Goal: Information Seeking & Learning: Compare options

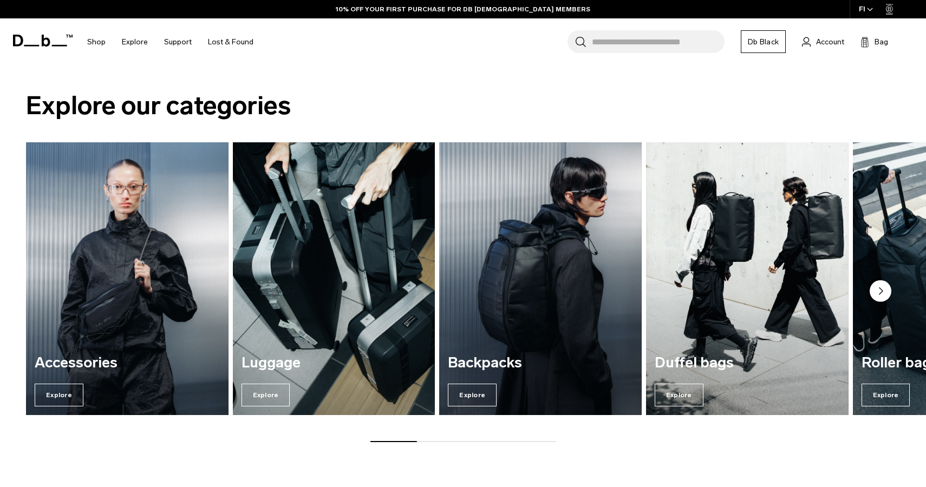
scroll to position [471, 0]
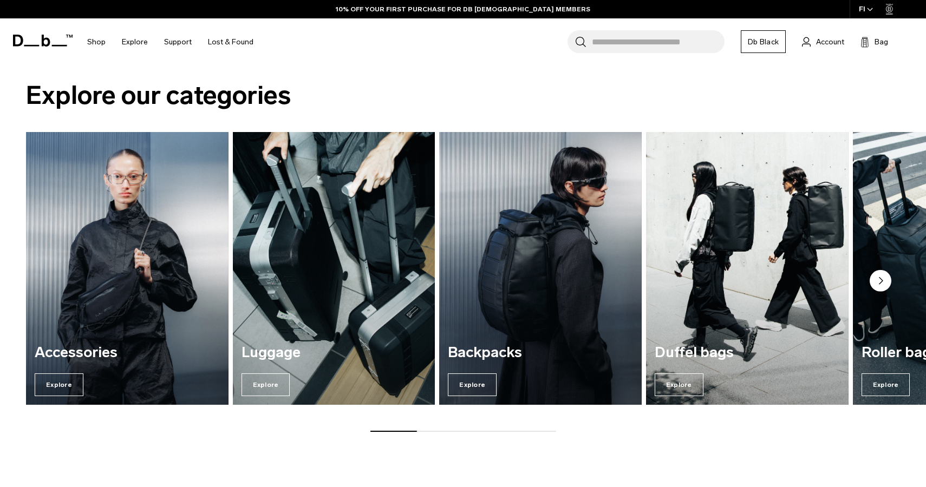
click at [343, 274] on img "2 / 7" at bounding box center [334, 269] width 209 height 282
click at [269, 389] on span "Explore" at bounding box center [266, 385] width 49 height 23
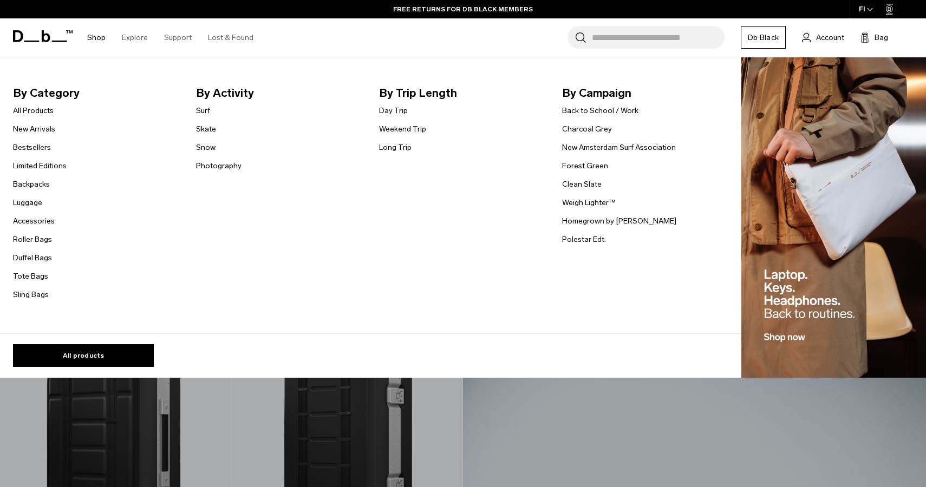
click at [98, 36] on link "Shop" at bounding box center [96, 37] width 18 height 38
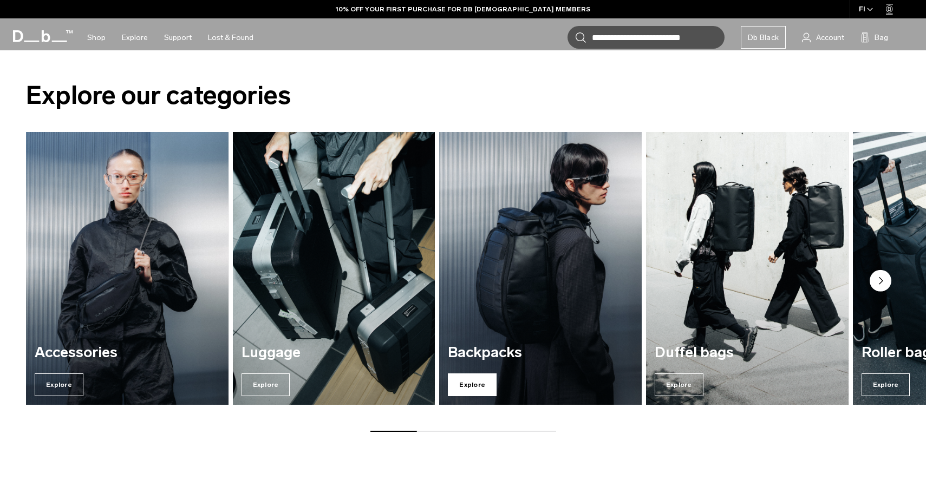
click at [484, 380] on span "Explore" at bounding box center [472, 385] width 49 height 23
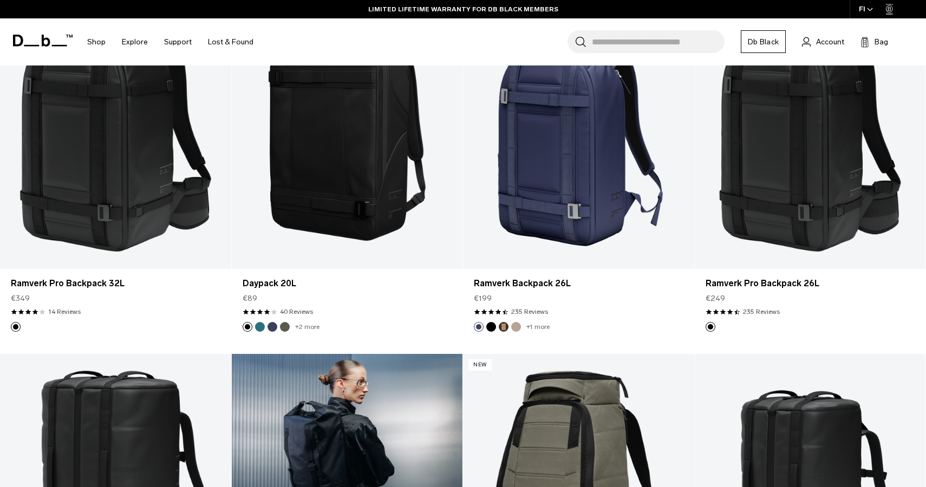
scroll to position [1318, 0]
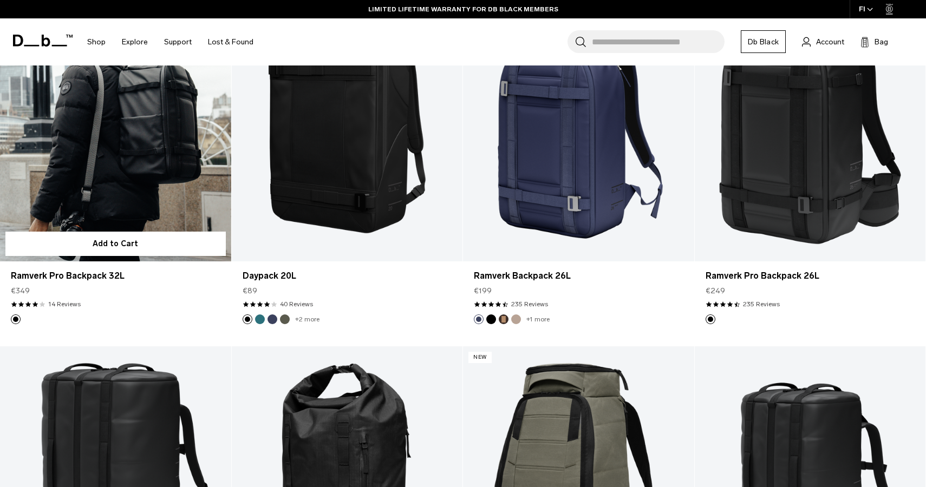
click at [108, 183] on link "Ramverk Pro Backpack 32L" at bounding box center [115, 133] width 231 height 257
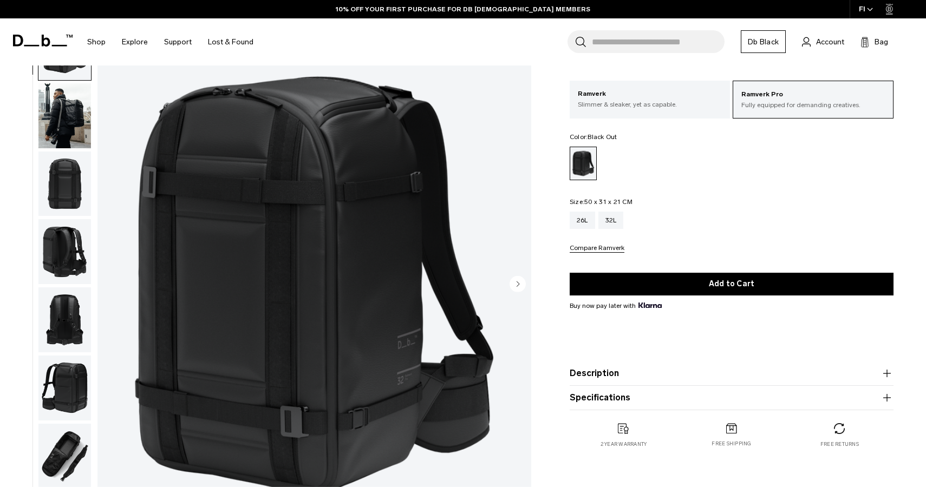
scroll to position [62, 0]
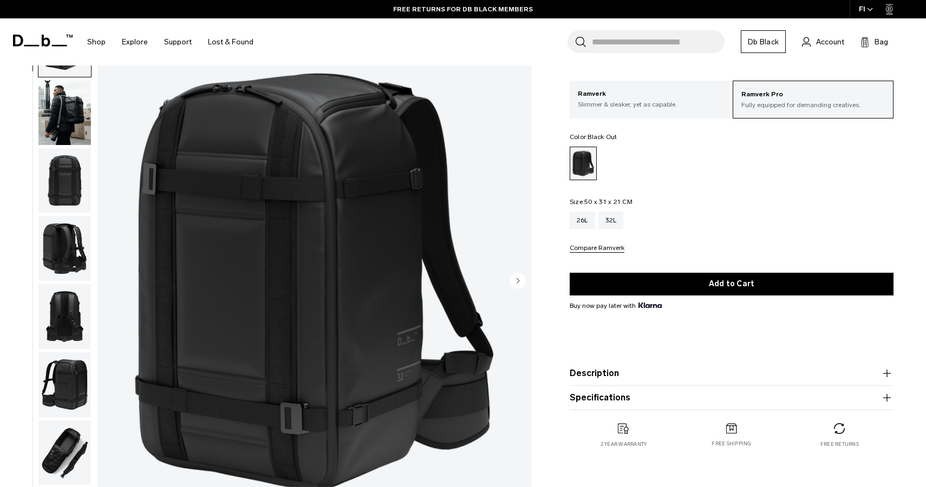
click at [72, 240] on img "button" at bounding box center [64, 248] width 53 height 65
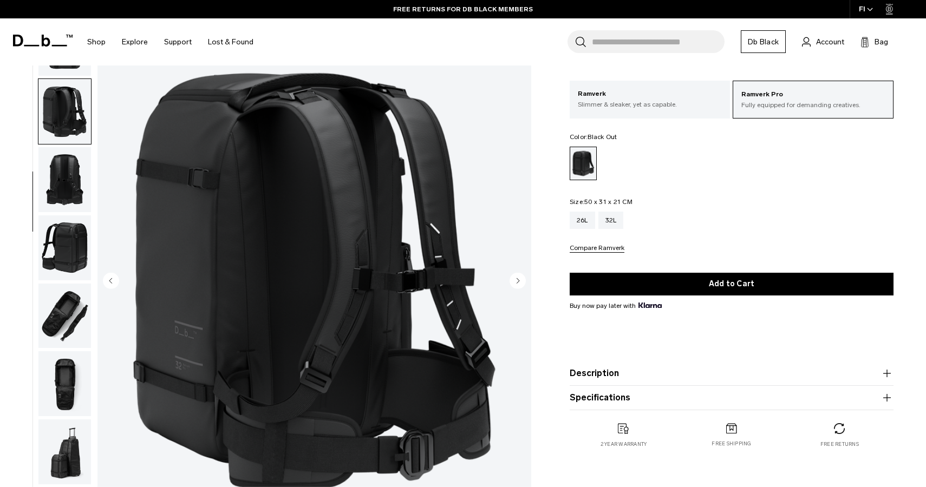
scroll to position [138, 0]
click at [57, 257] on img "button" at bounding box center [64, 247] width 53 height 65
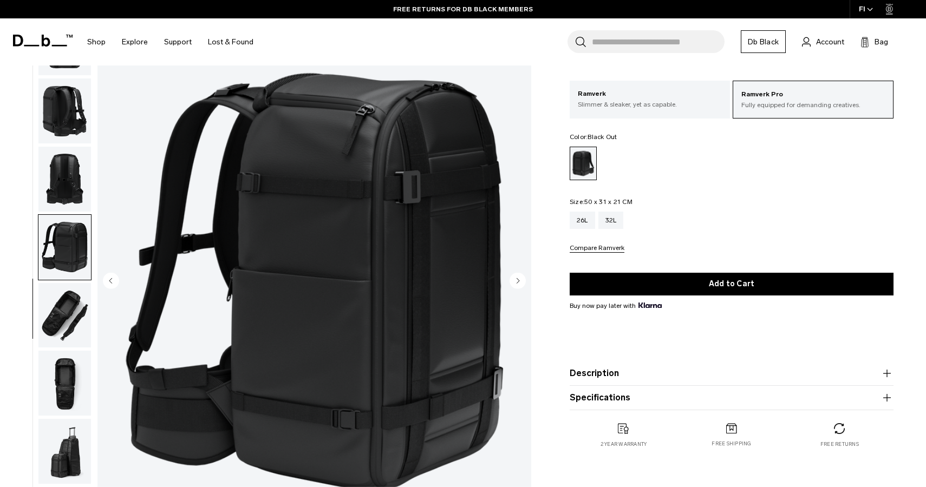
click at [36, 297] on div at bounding box center [61, 282] width 59 height 542
click at [47, 318] on img "button" at bounding box center [64, 315] width 53 height 65
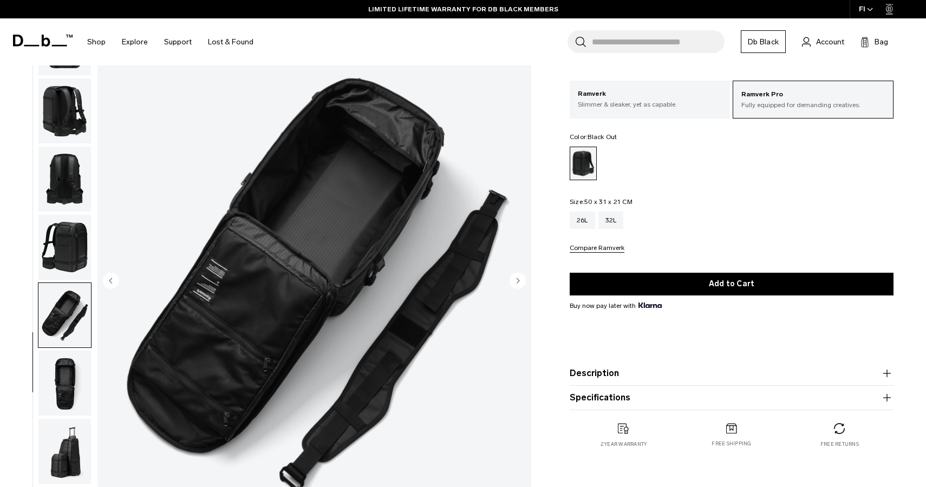
click at [60, 381] on img "button" at bounding box center [64, 383] width 53 height 65
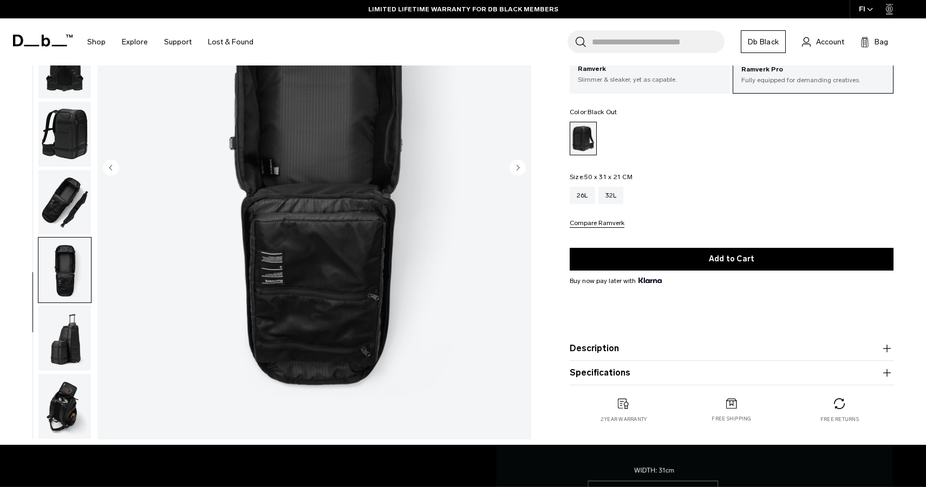
scroll to position [191, 0]
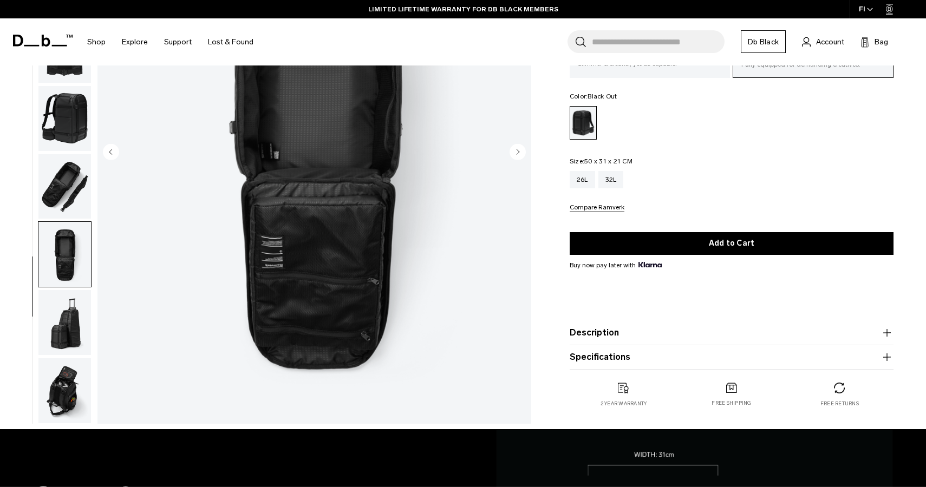
click at [84, 331] on img "button" at bounding box center [64, 322] width 53 height 65
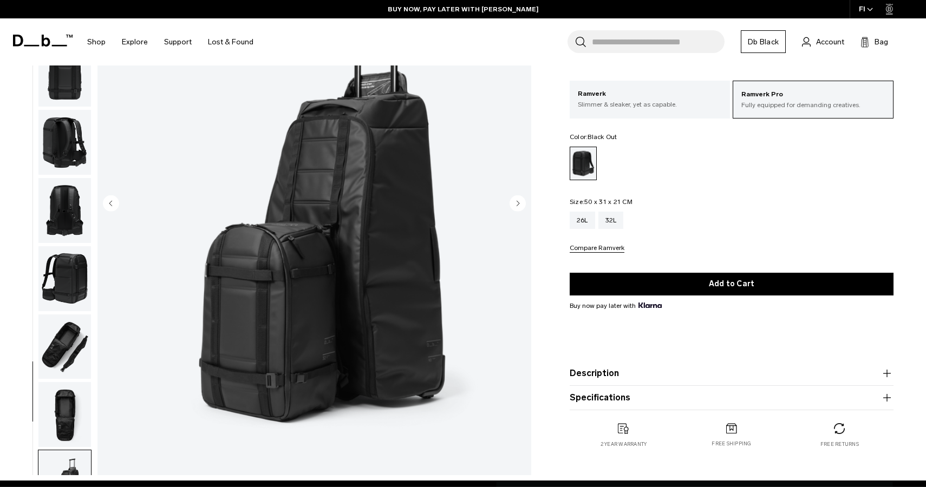
scroll to position [0, 0]
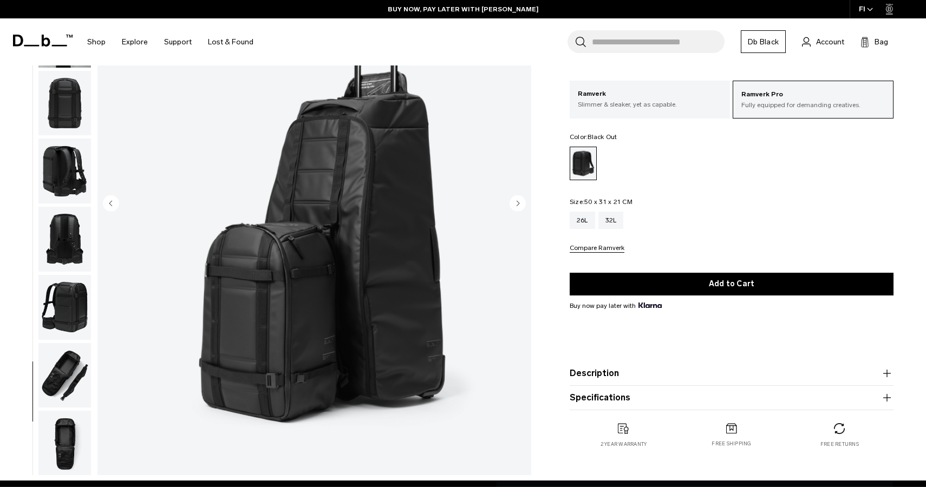
click at [79, 103] on img "button" at bounding box center [64, 103] width 53 height 65
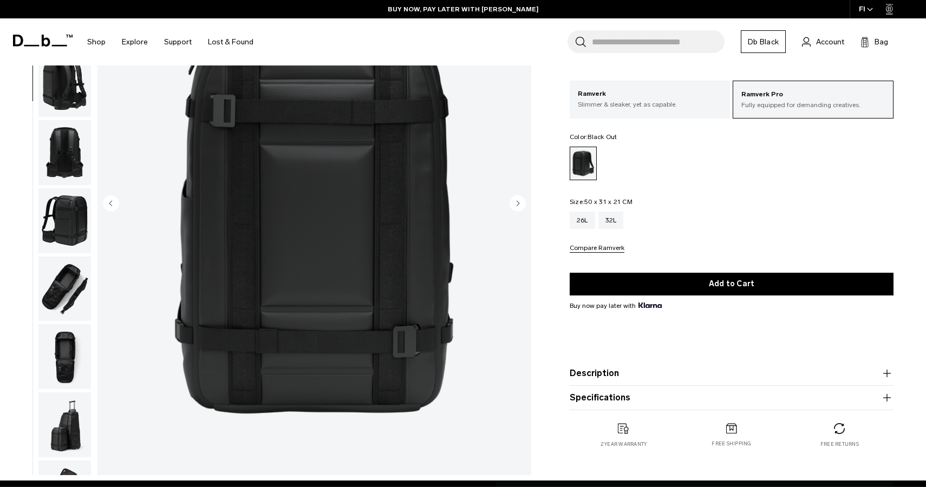
scroll to position [136, 0]
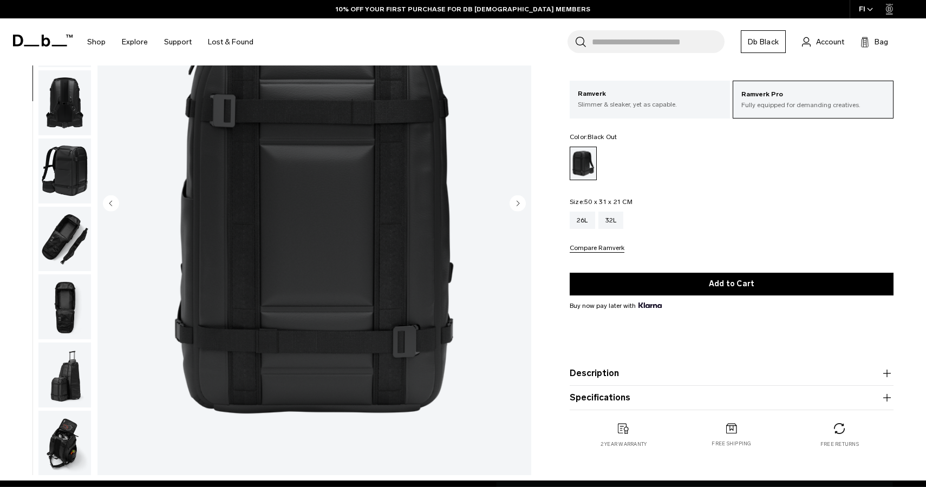
click at [38, 175] on img "button" at bounding box center [64, 171] width 53 height 65
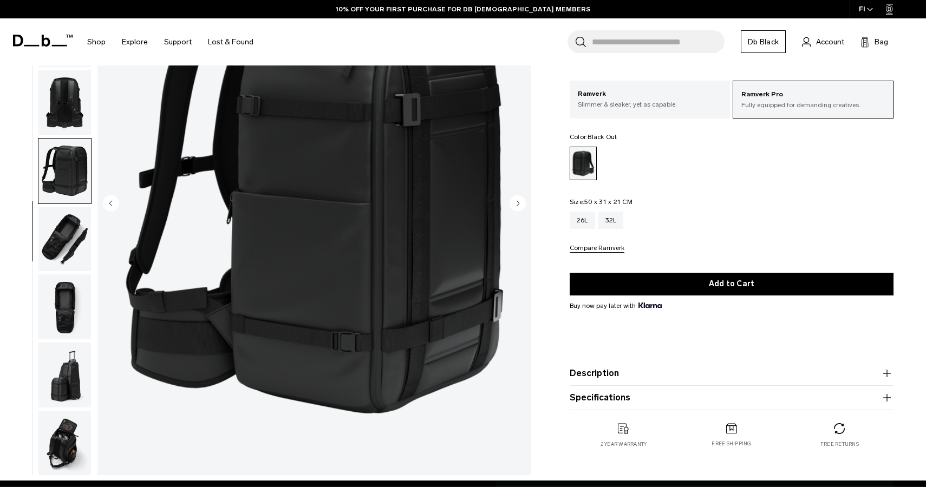
scroll to position [138, 0]
click at [46, 262] on img "button" at bounding box center [64, 238] width 53 height 65
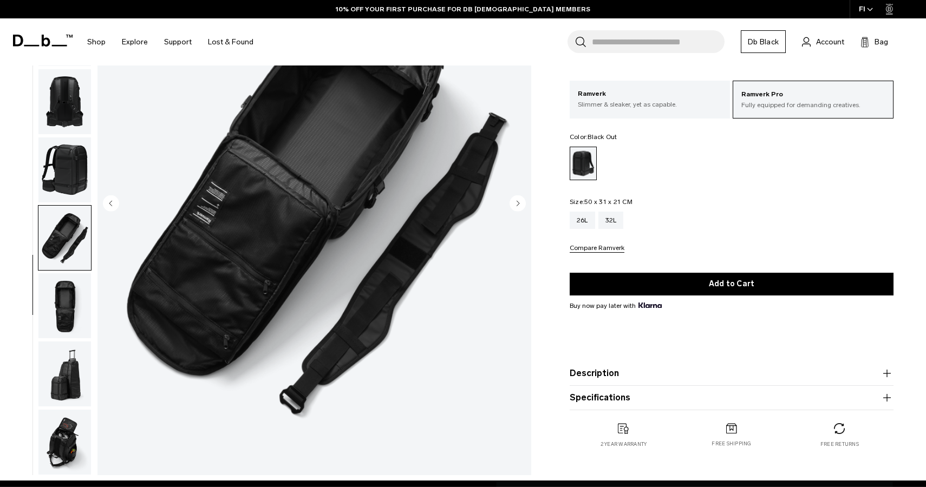
click at [43, 298] on img "button" at bounding box center [64, 306] width 53 height 65
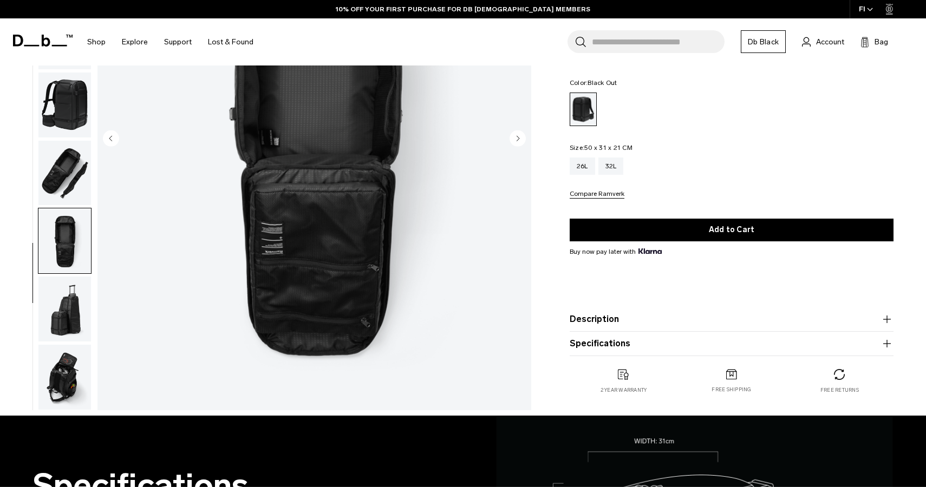
scroll to position [223, 0]
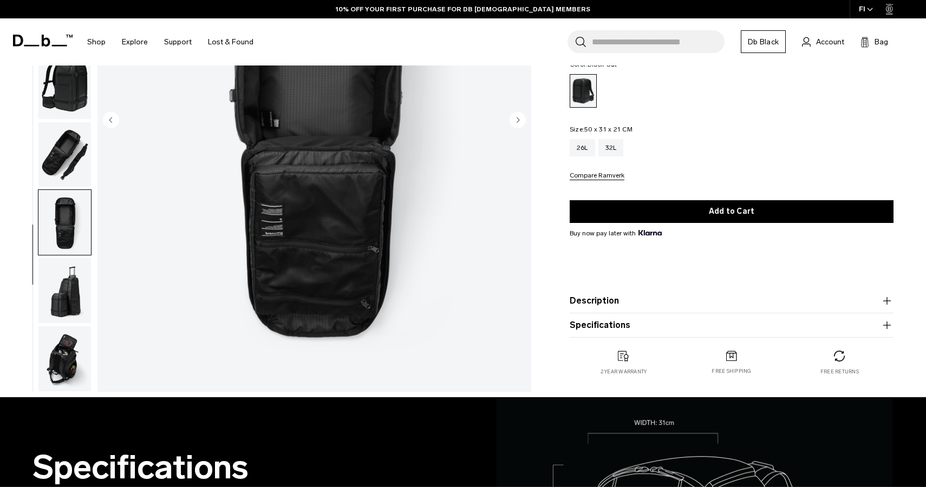
click at [76, 374] on img "button" at bounding box center [64, 359] width 53 height 65
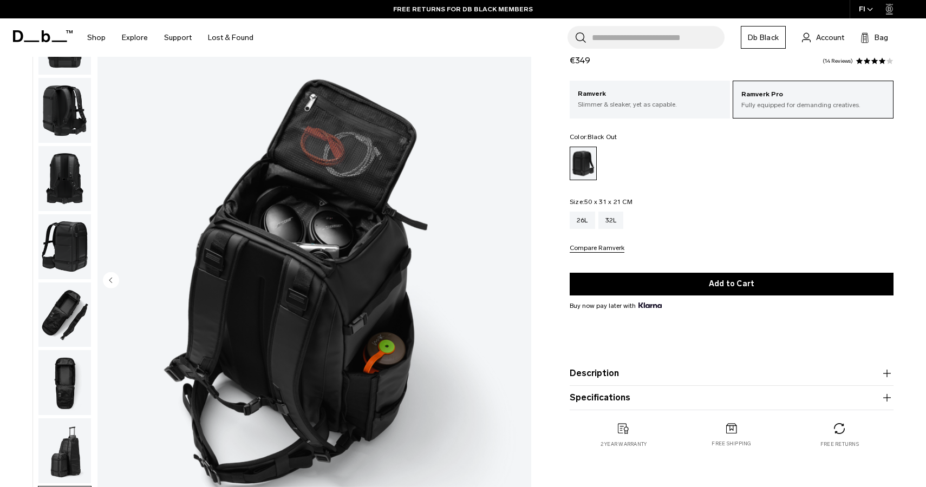
scroll to position [0, 0]
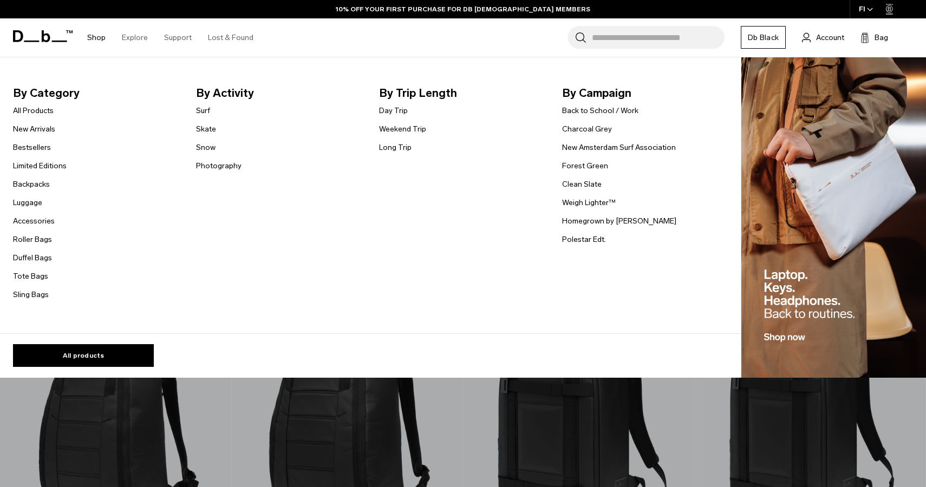
click at [97, 34] on link "Shop" at bounding box center [96, 37] width 18 height 38
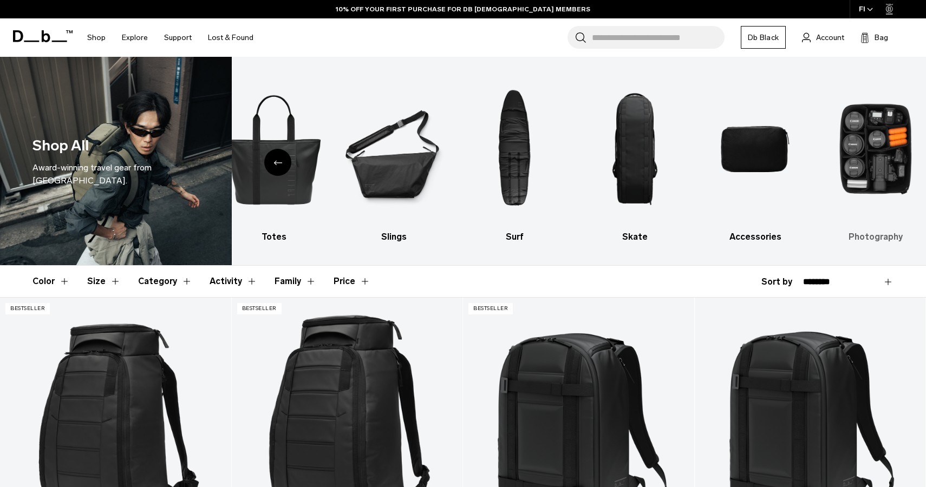
click at [860, 162] on img "10 / 10" at bounding box center [875, 149] width 101 height 152
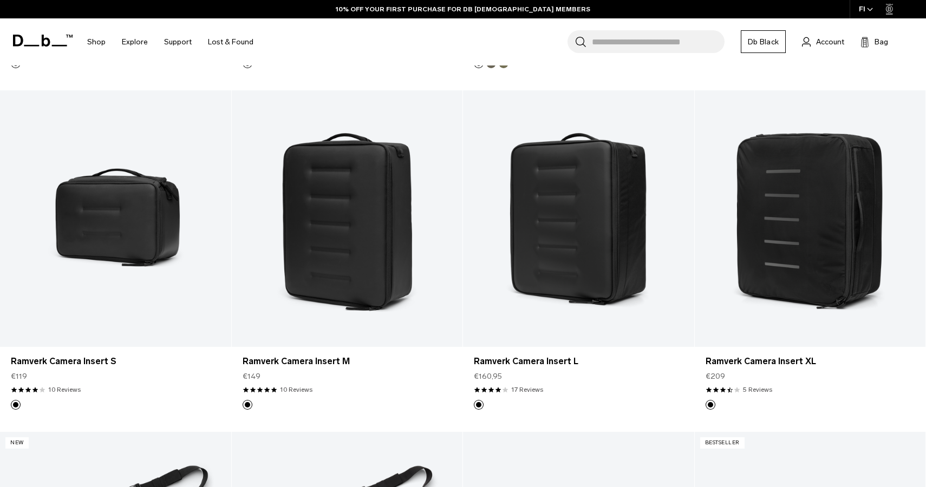
scroll to position [550, 0]
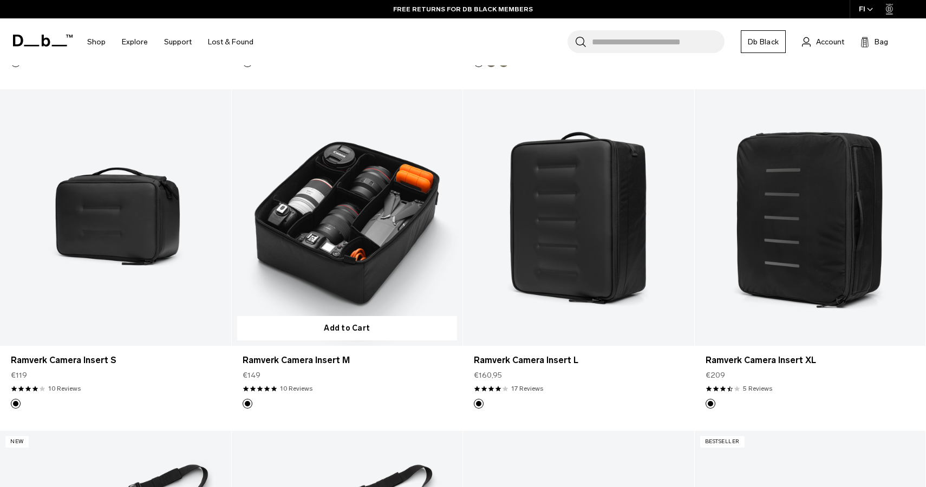
click at [299, 295] on link "Ramverk Camera Insert M" at bounding box center [347, 217] width 231 height 257
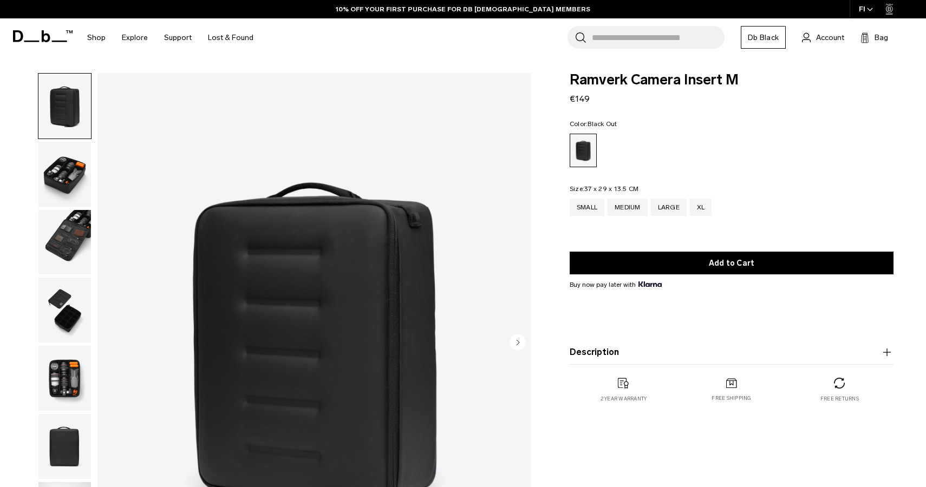
click at [68, 173] on img "button" at bounding box center [64, 174] width 53 height 65
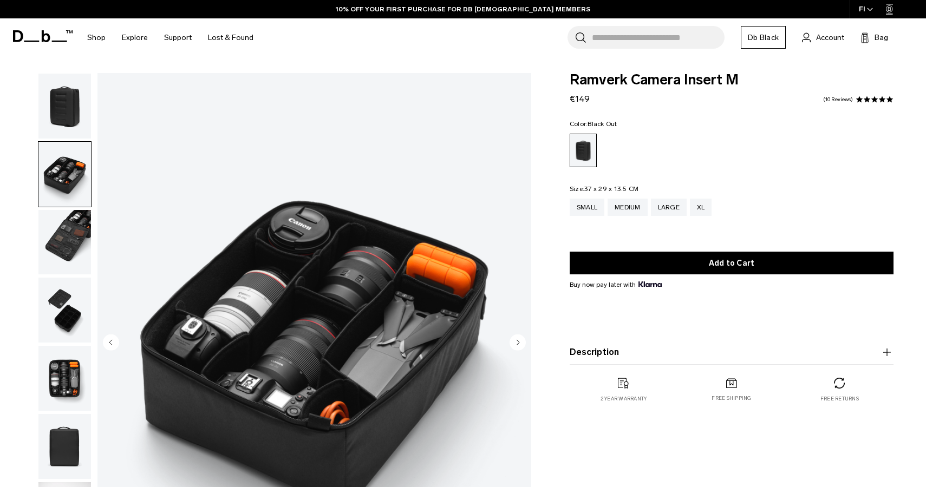
click at [66, 249] on img "button" at bounding box center [64, 242] width 53 height 65
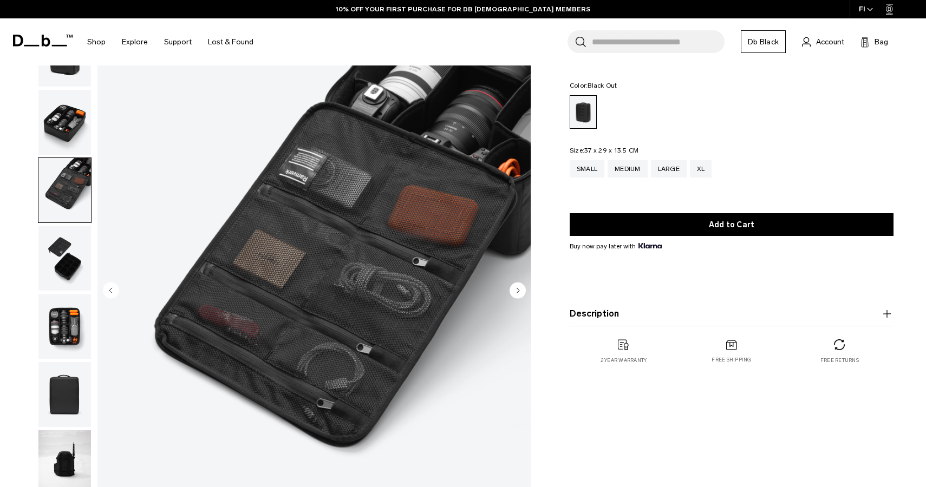
scroll to position [62, 0]
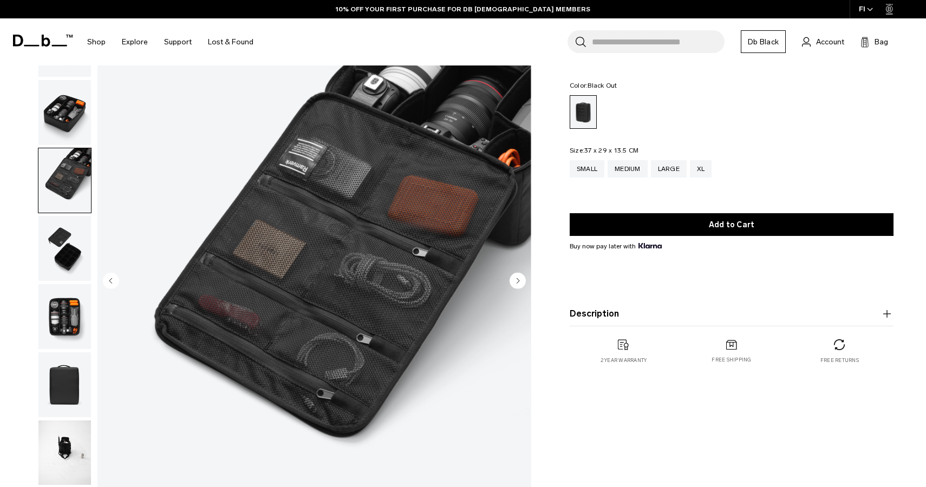
click at [66, 249] on img "button" at bounding box center [64, 248] width 53 height 65
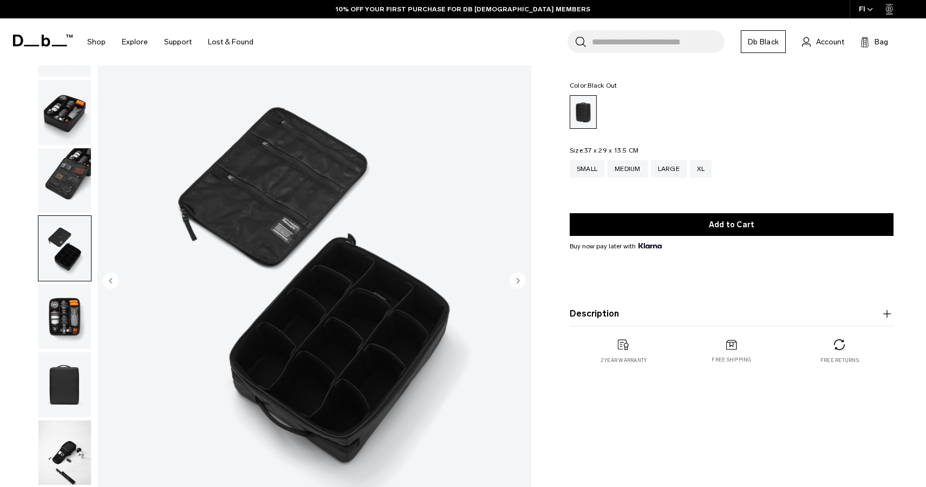
click at [50, 311] on img "button" at bounding box center [64, 316] width 53 height 65
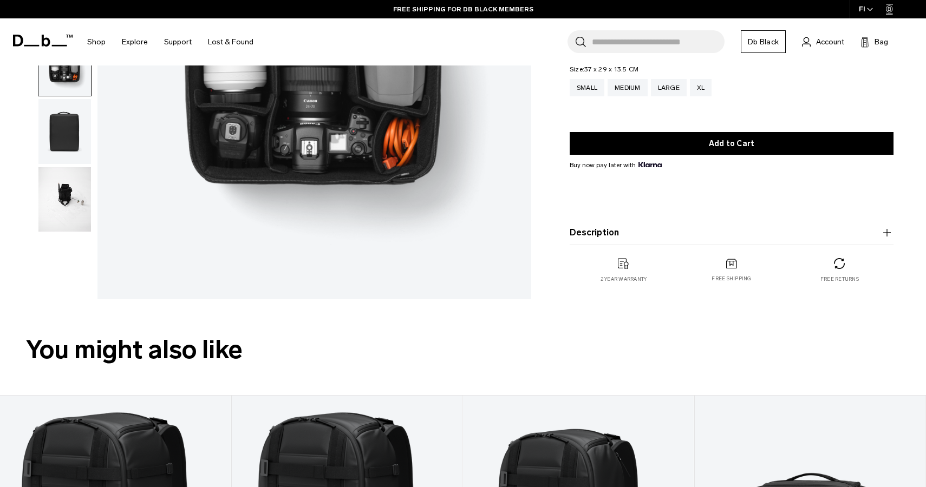
scroll to position [323, 0]
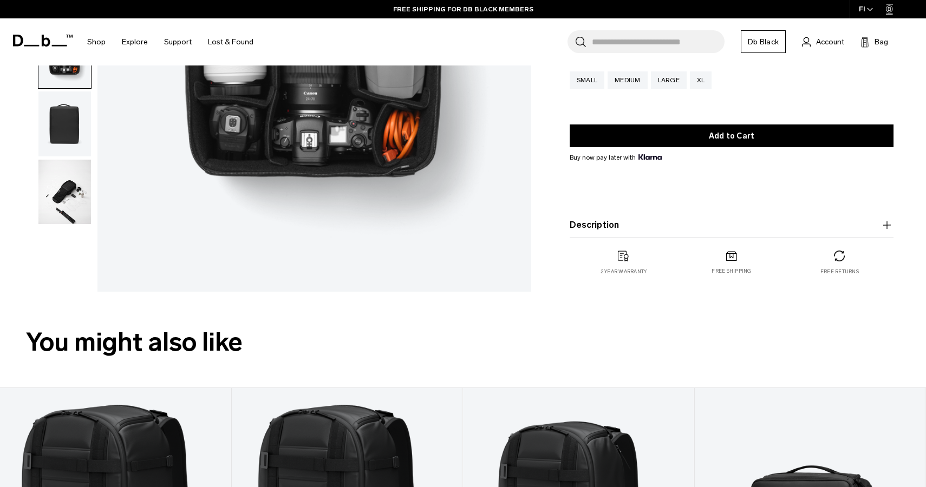
click at [73, 191] on img "button" at bounding box center [64, 192] width 53 height 65
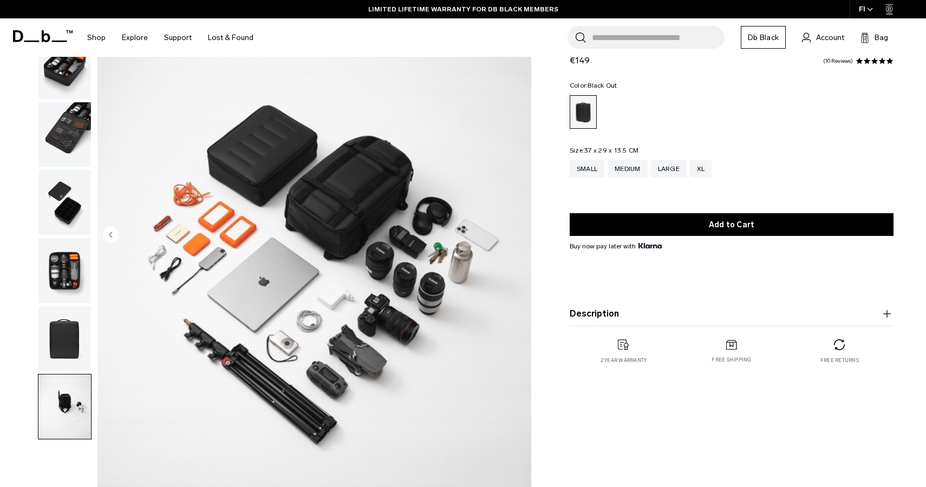
scroll to position [110, 0]
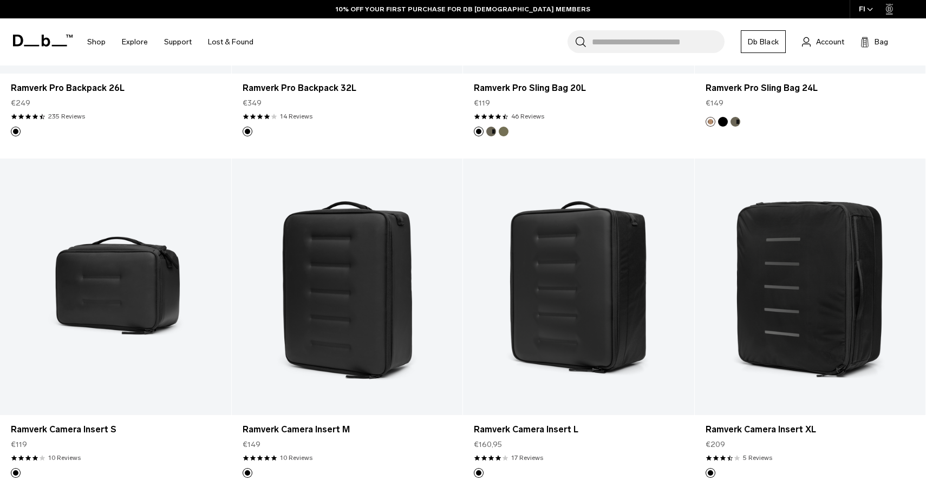
scroll to position [531, 0]
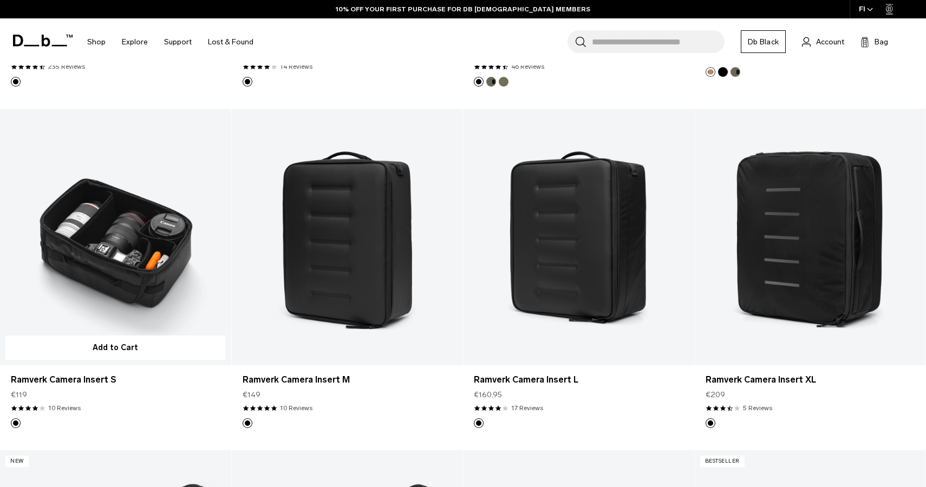
click at [150, 279] on link "Ramverk Camera Insert S" at bounding box center [115, 237] width 231 height 257
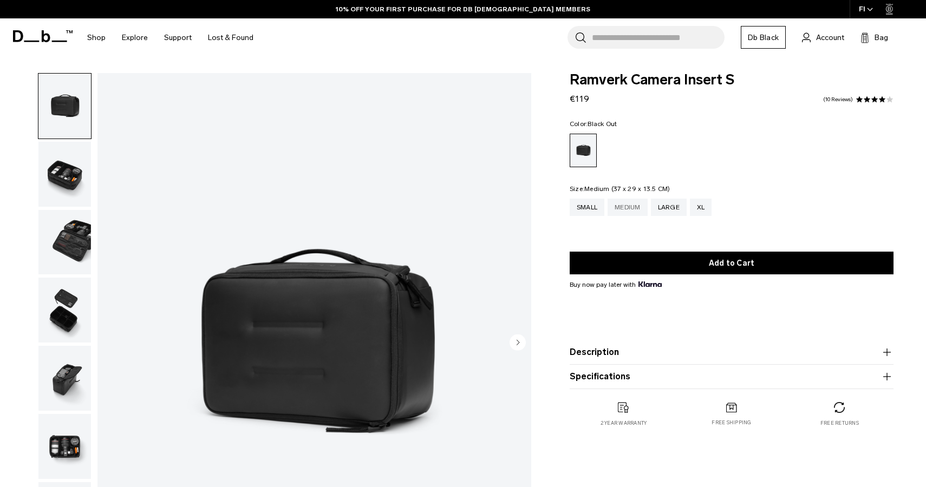
click at [624, 214] on div "Medium" at bounding box center [628, 207] width 40 height 17
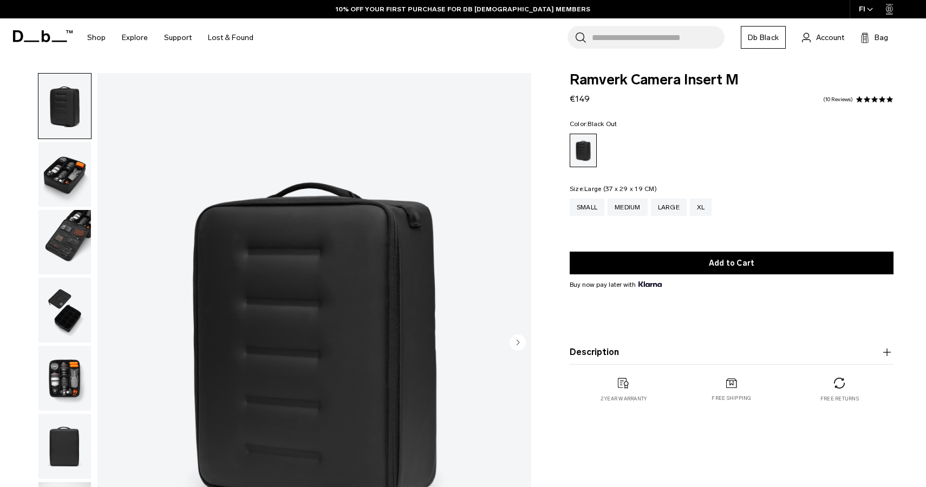
click at [676, 207] on div "Large" at bounding box center [669, 207] width 36 height 17
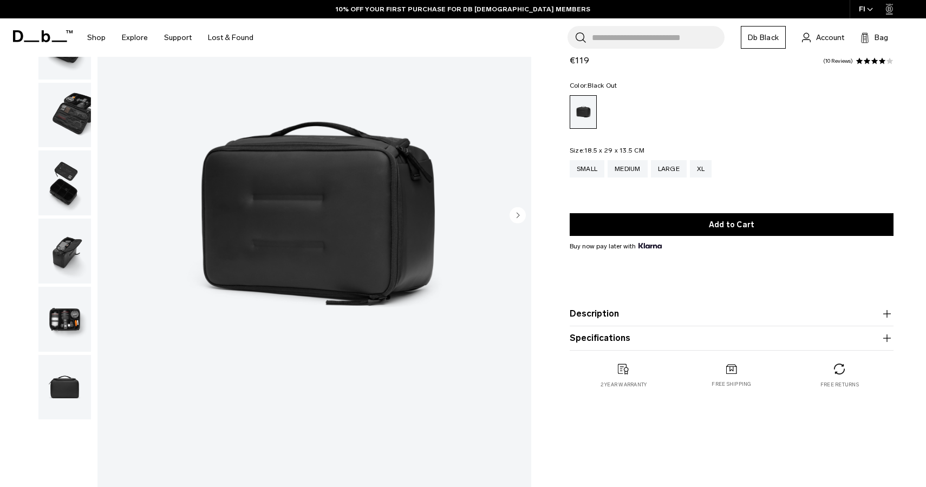
click at [677, 308] on product-accordion "Description The new, double-access design with entry points on both the front a…" at bounding box center [732, 314] width 324 height 24
click at [894, 311] on div "Ramverk Camera Insert S €119 3.9 star rating 10 Reviews Color: Black Out Out of…" at bounding box center [731, 223] width 389 height 376
click at [889, 314] on icon "button" at bounding box center [887, 314] width 8 height 1
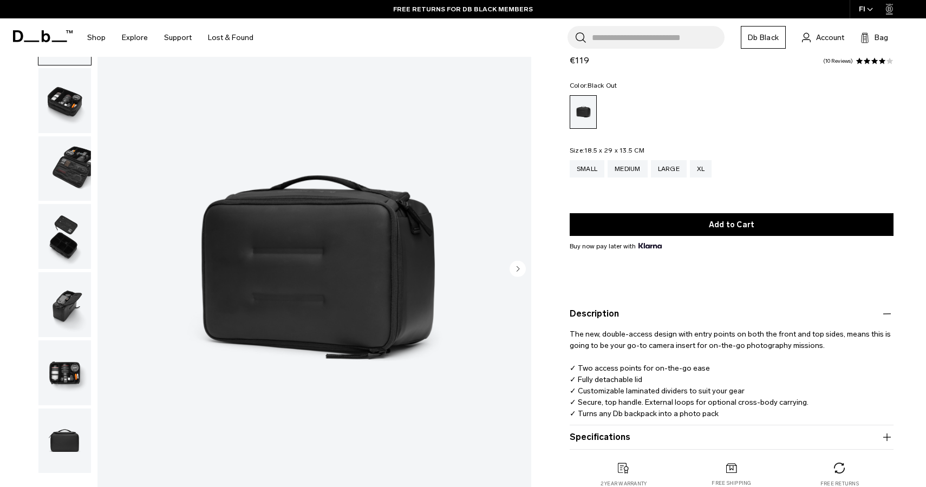
scroll to position [24, 0]
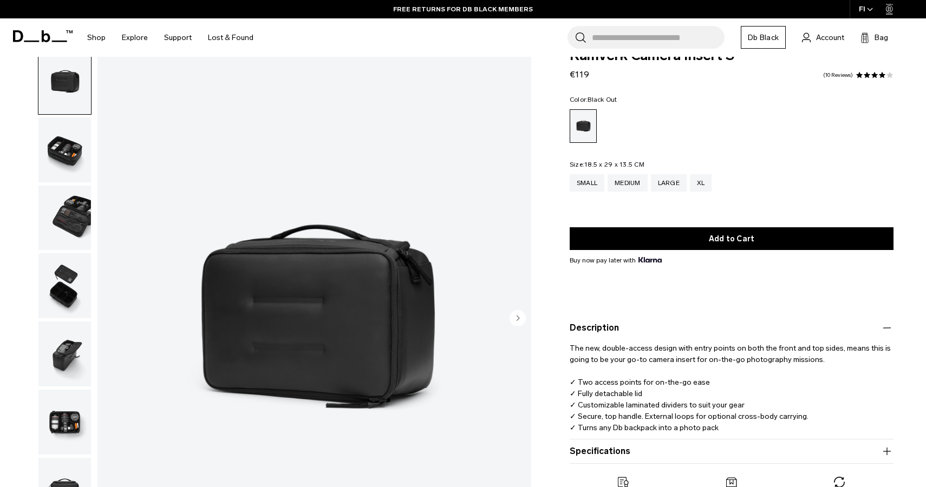
click at [60, 148] on img "button" at bounding box center [64, 150] width 53 height 65
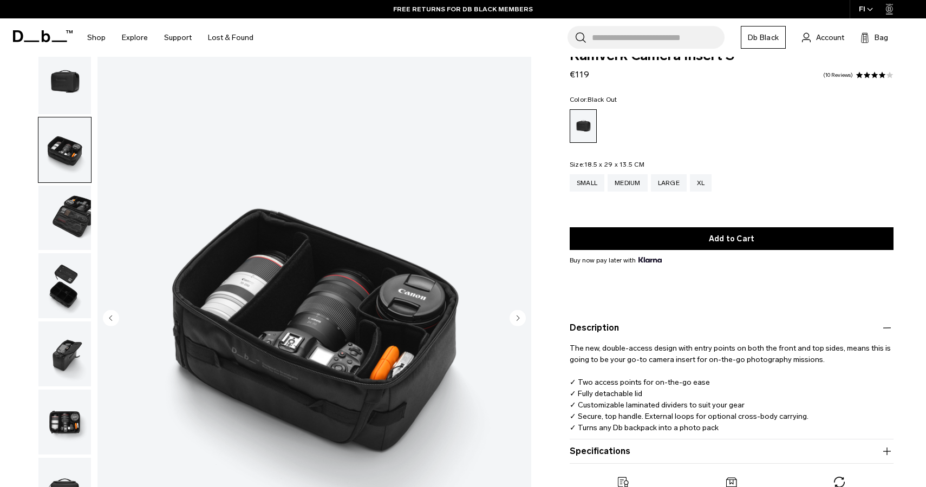
click at [66, 216] on img "button" at bounding box center [64, 218] width 53 height 65
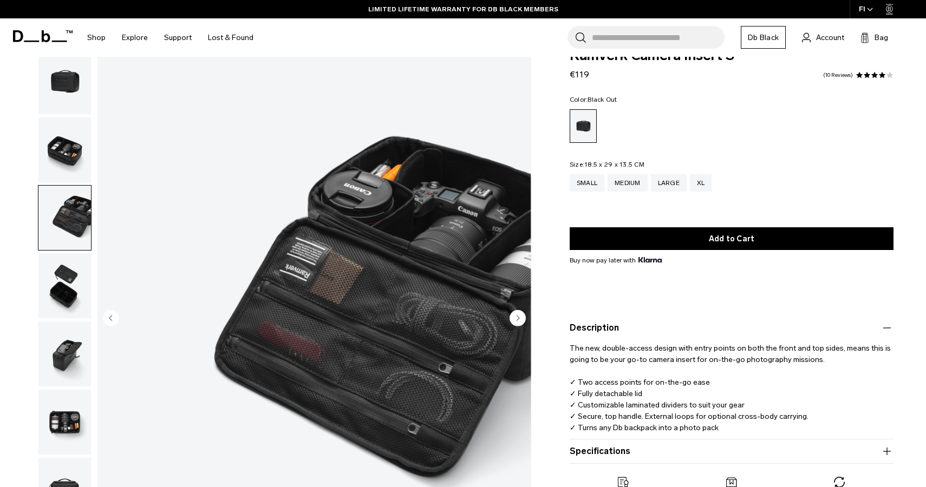
click at [83, 262] on img "button" at bounding box center [64, 285] width 53 height 65
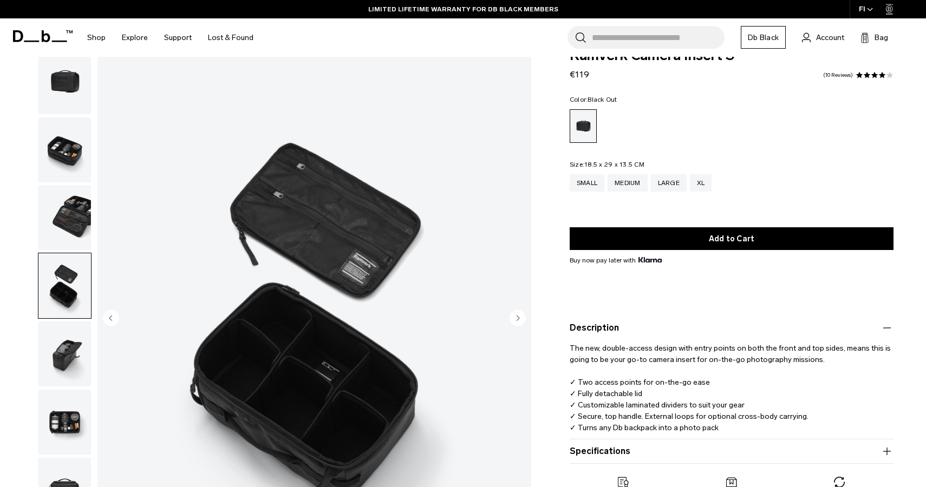
click at [80, 325] on img "button" at bounding box center [64, 354] width 53 height 65
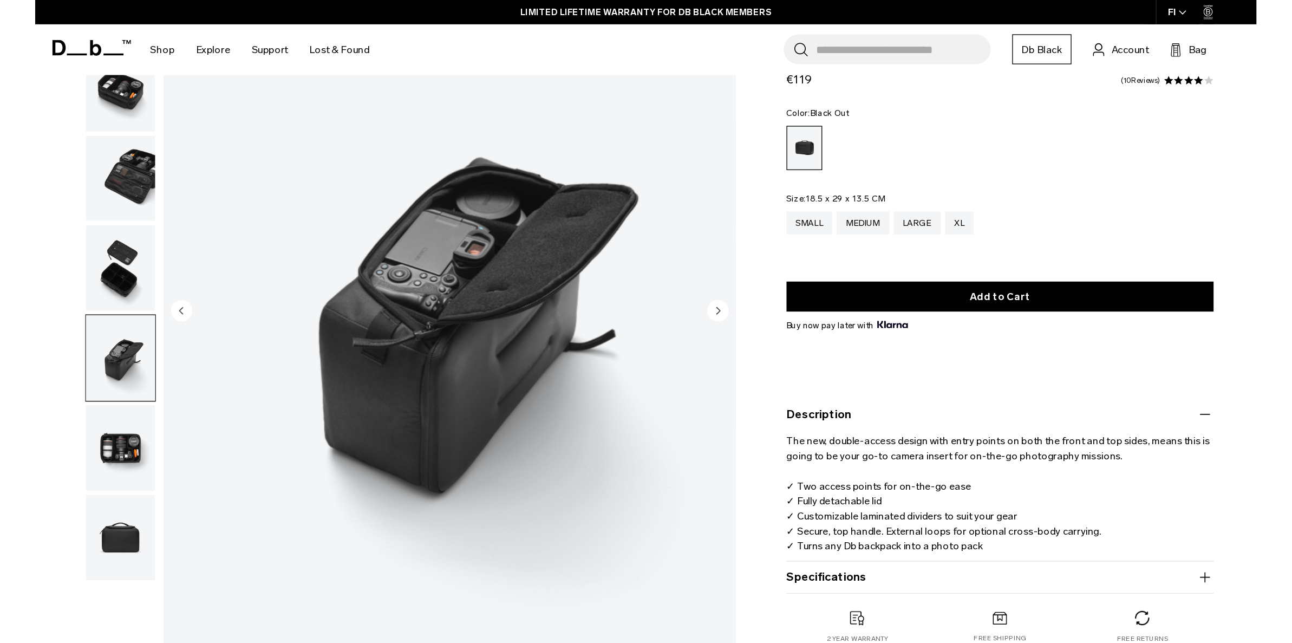
scroll to position [134, 0]
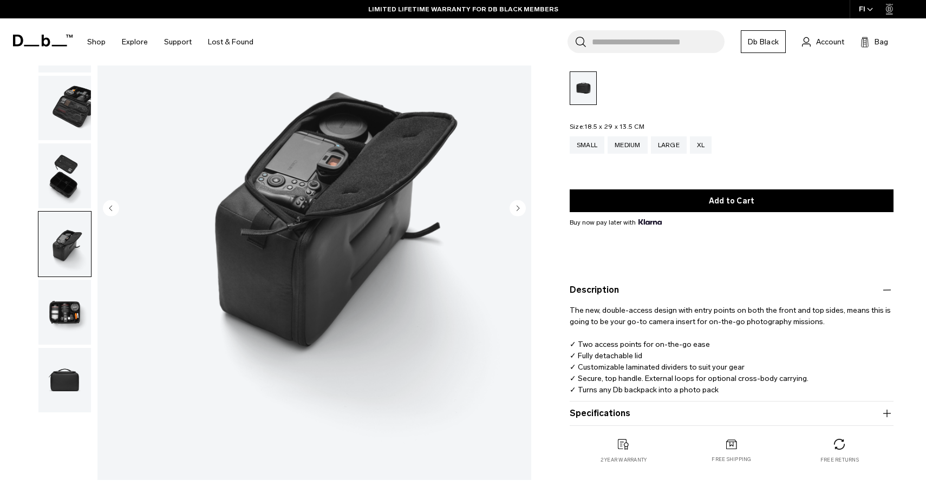
click at [76, 320] on img "button" at bounding box center [64, 312] width 53 height 65
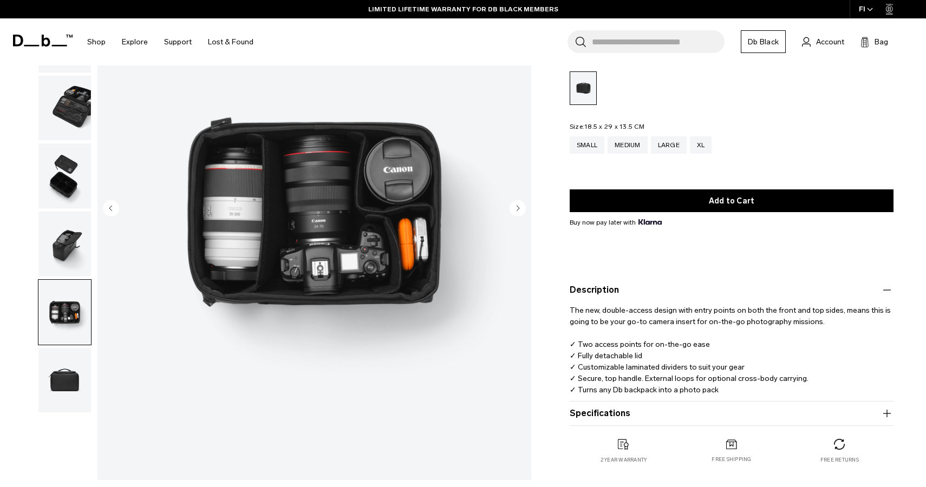
click at [75, 368] on img "button" at bounding box center [64, 380] width 53 height 65
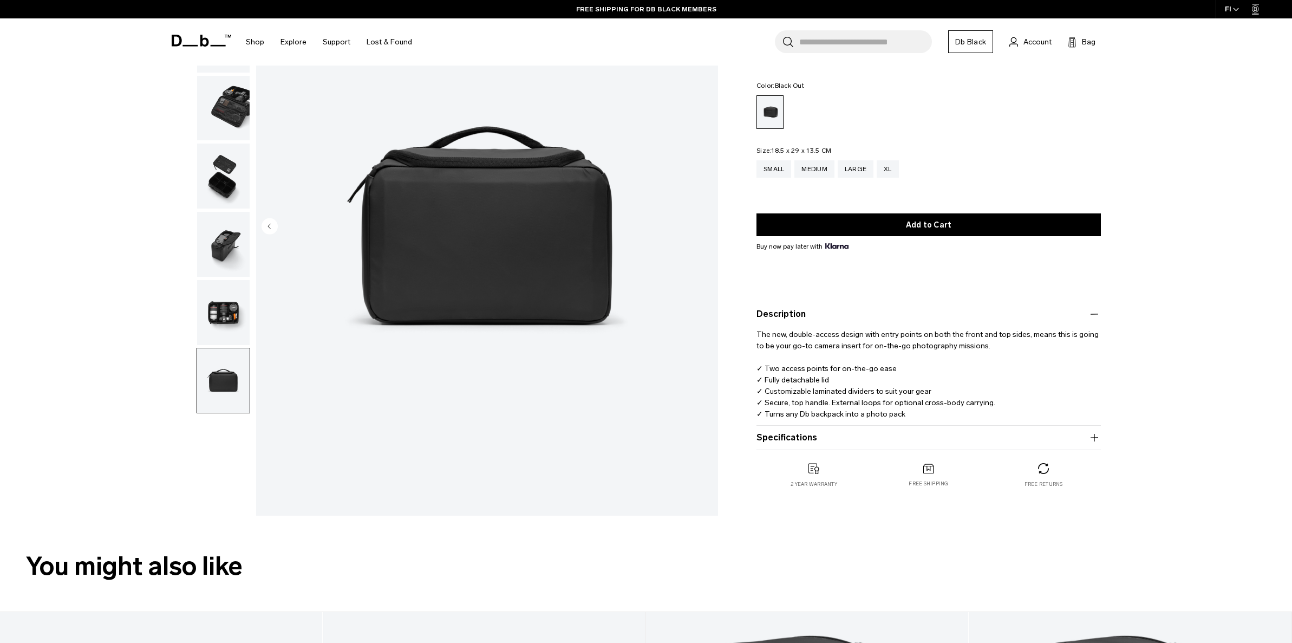
click at [224, 309] on img "button" at bounding box center [223, 312] width 53 height 65
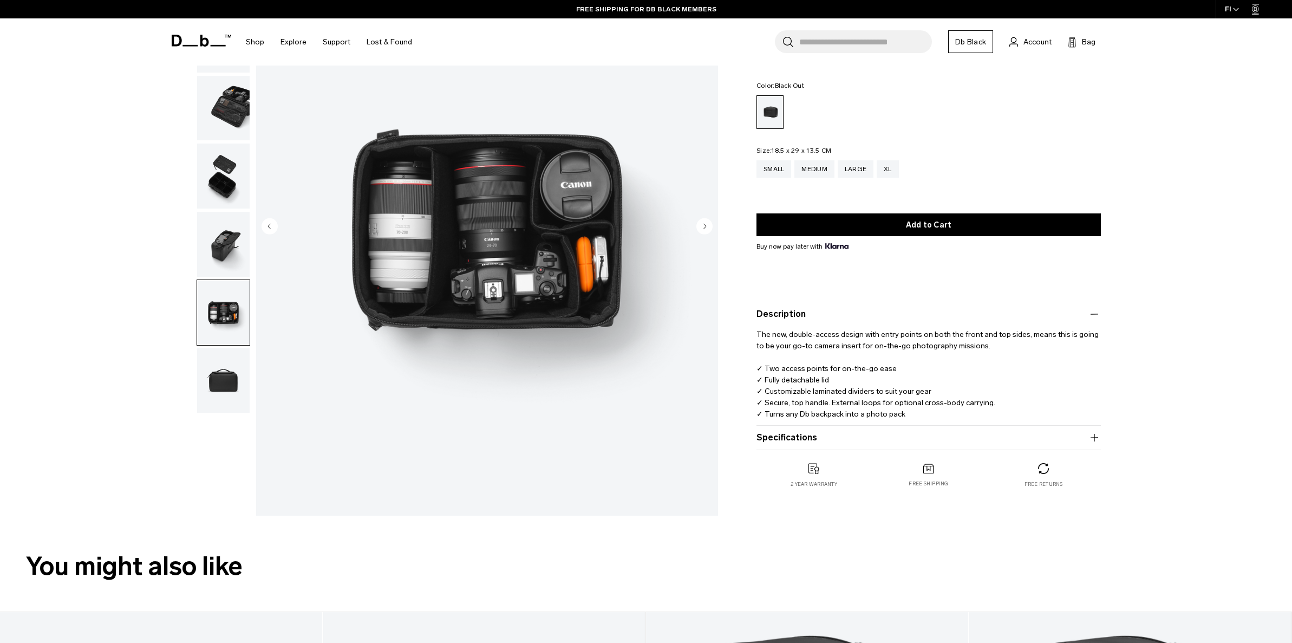
click at [926, 441] on icon "button" at bounding box center [1094, 437] width 13 height 13
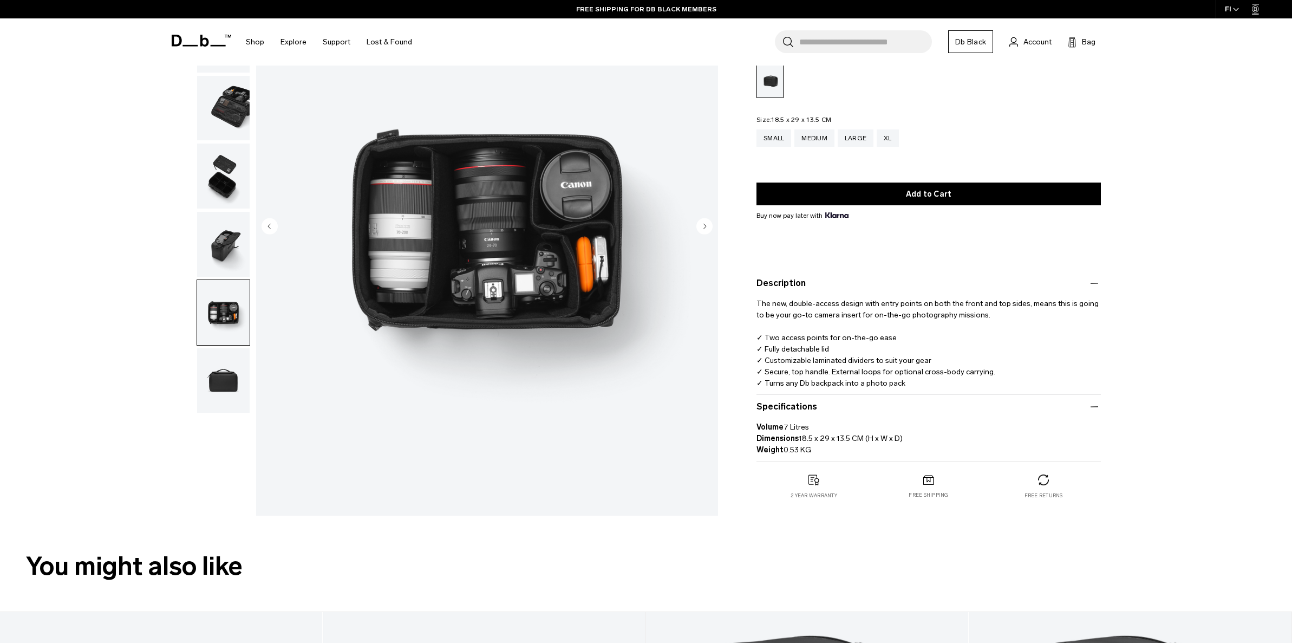
click at [926, 435] on p "Volume 7 Litres Dimensions 18.5 x 29 x 13.5 CM (H x W x D) Weight 0.53 KG" at bounding box center [929, 434] width 344 height 42
click at [197, 384] on img "button" at bounding box center [223, 380] width 53 height 65
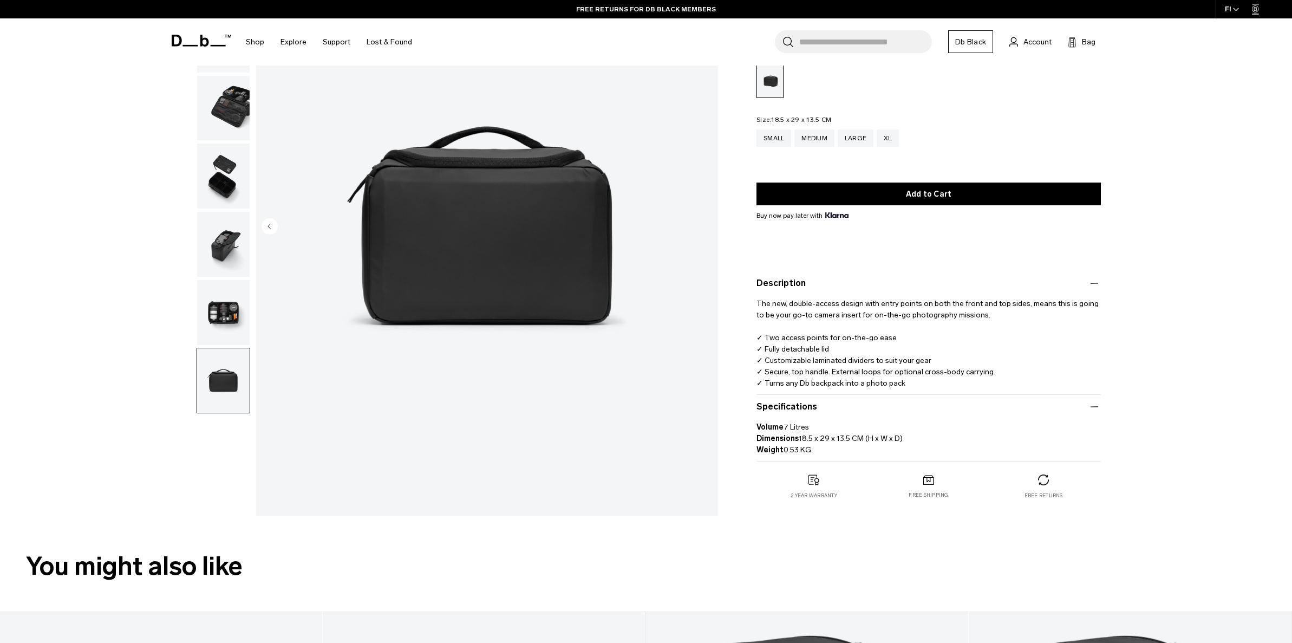
click at [225, 266] on img "button" at bounding box center [223, 244] width 53 height 65
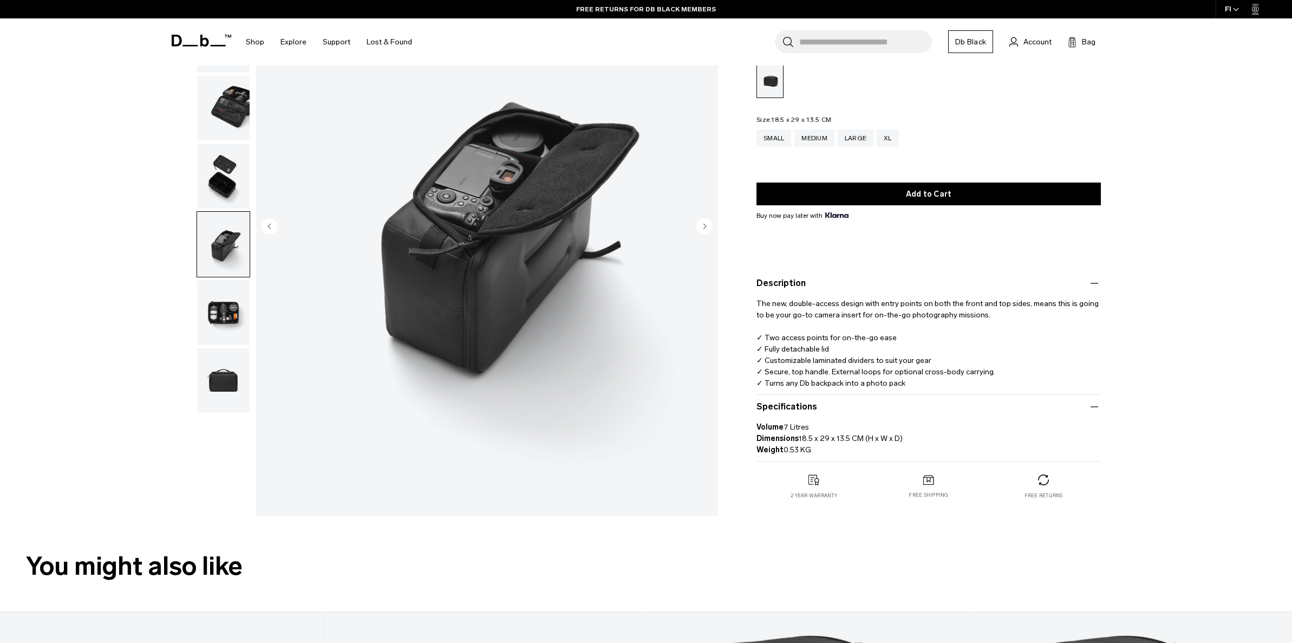
click at [213, 385] on img "button" at bounding box center [223, 380] width 53 height 65
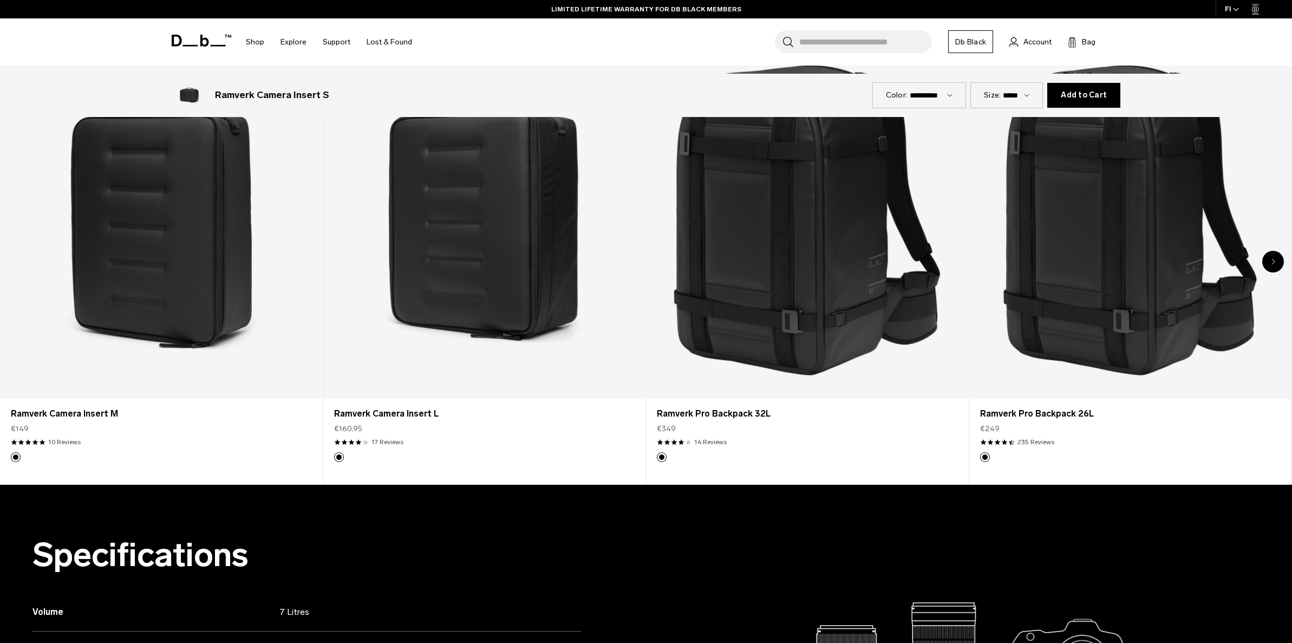
scroll to position [603, 0]
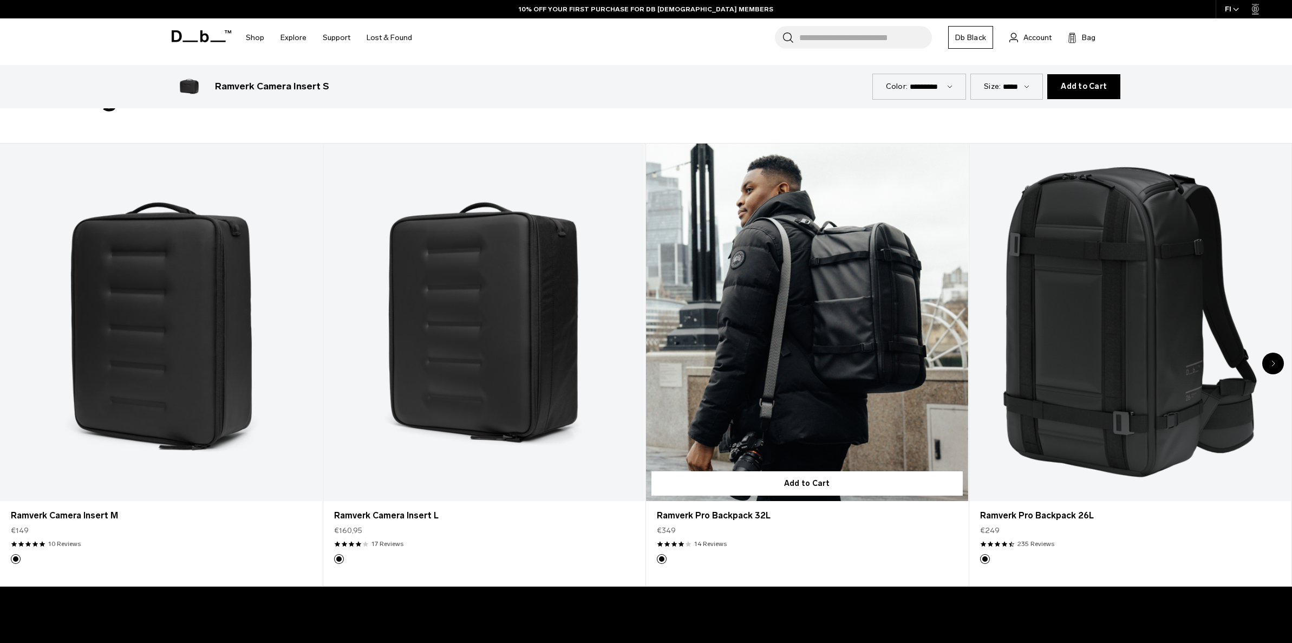
click at [831, 440] on link "Ramverk Pro Backpack 32L" at bounding box center [807, 323] width 322 height 358
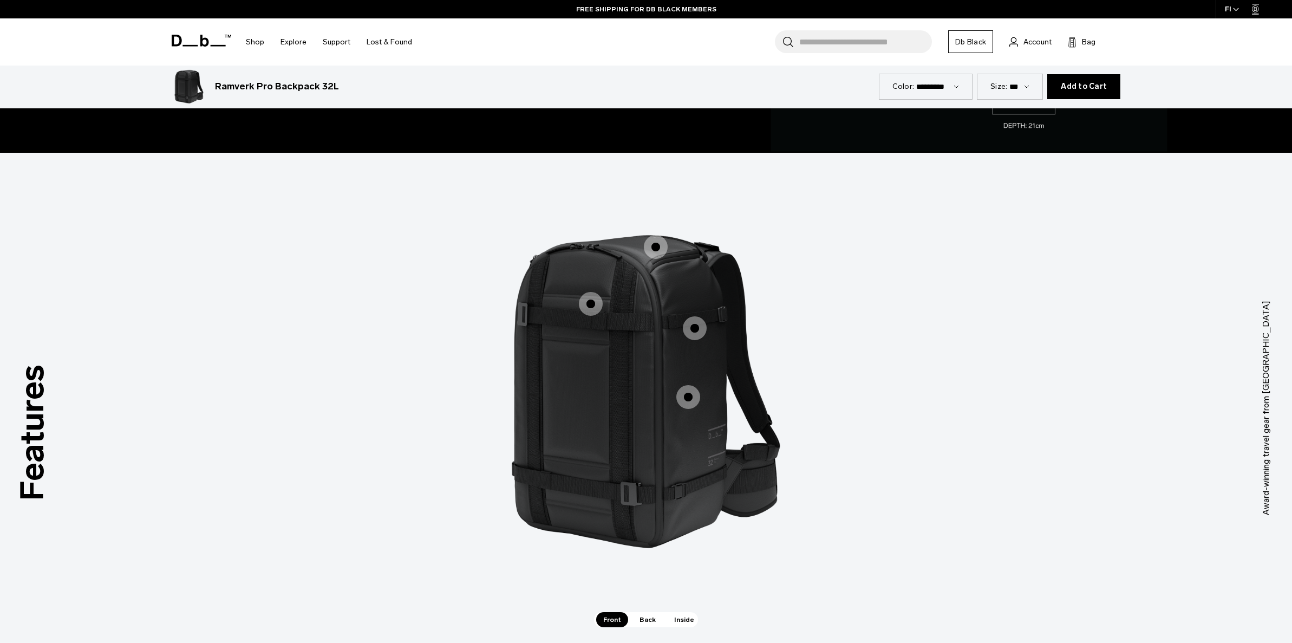
scroll to position [949, 0]
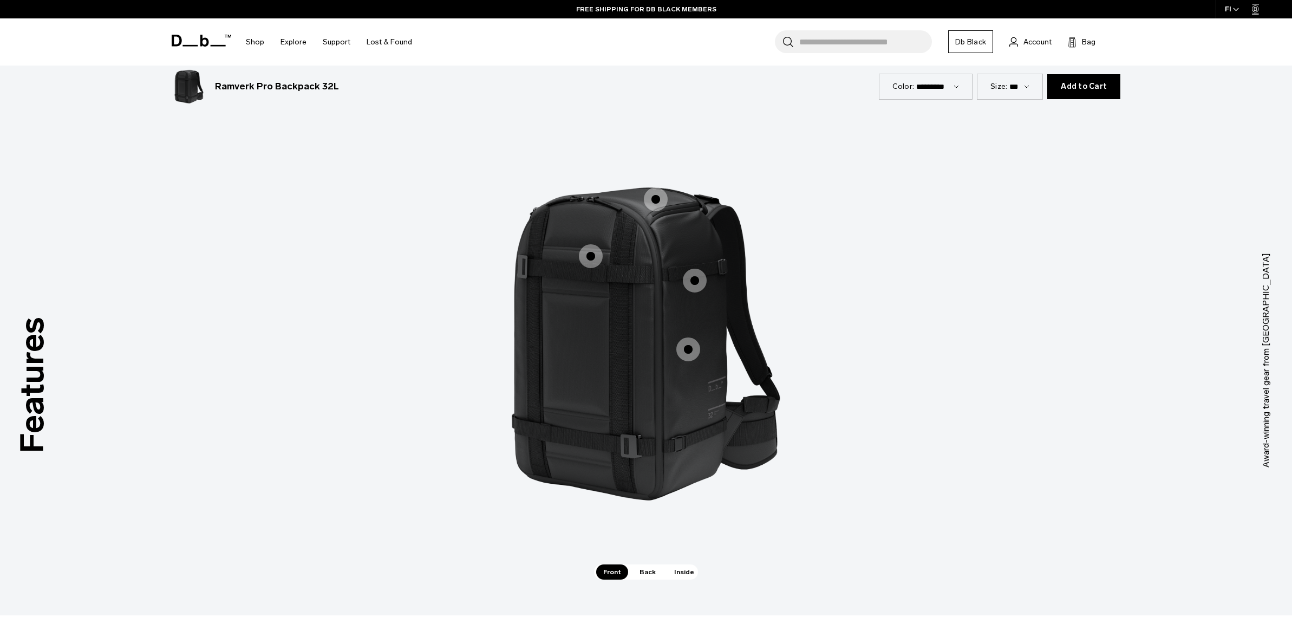
click at [686, 348] on span "1 / 3" at bounding box center [688, 349] width 24 height 24
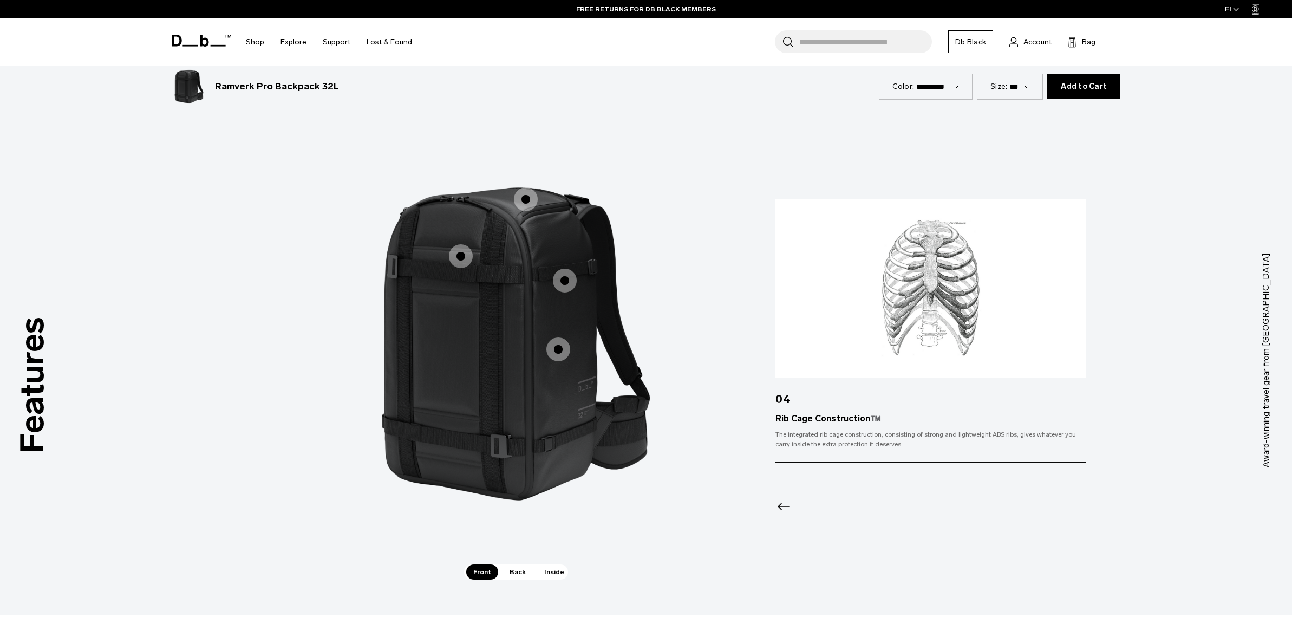
click at [560, 281] on span "1 / 3" at bounding box center [565, 281] width 24 height 24
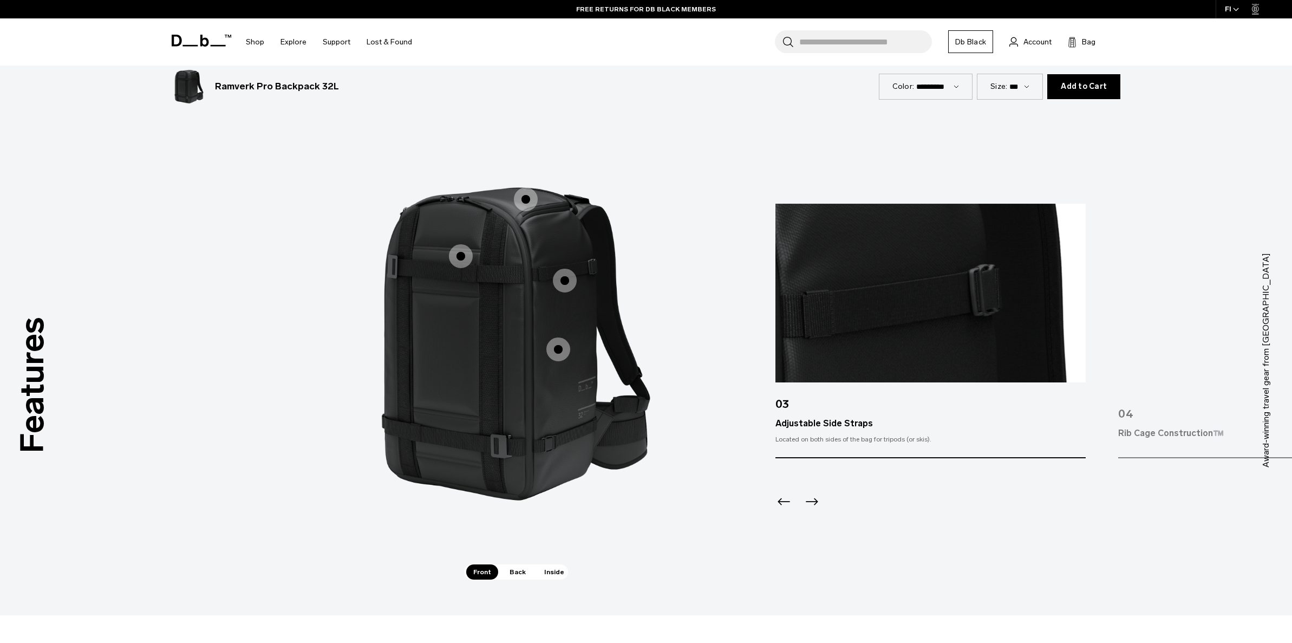
click at [462, 255] on span "1 / 3" at bounding box center [461, 256] width 24 height 24
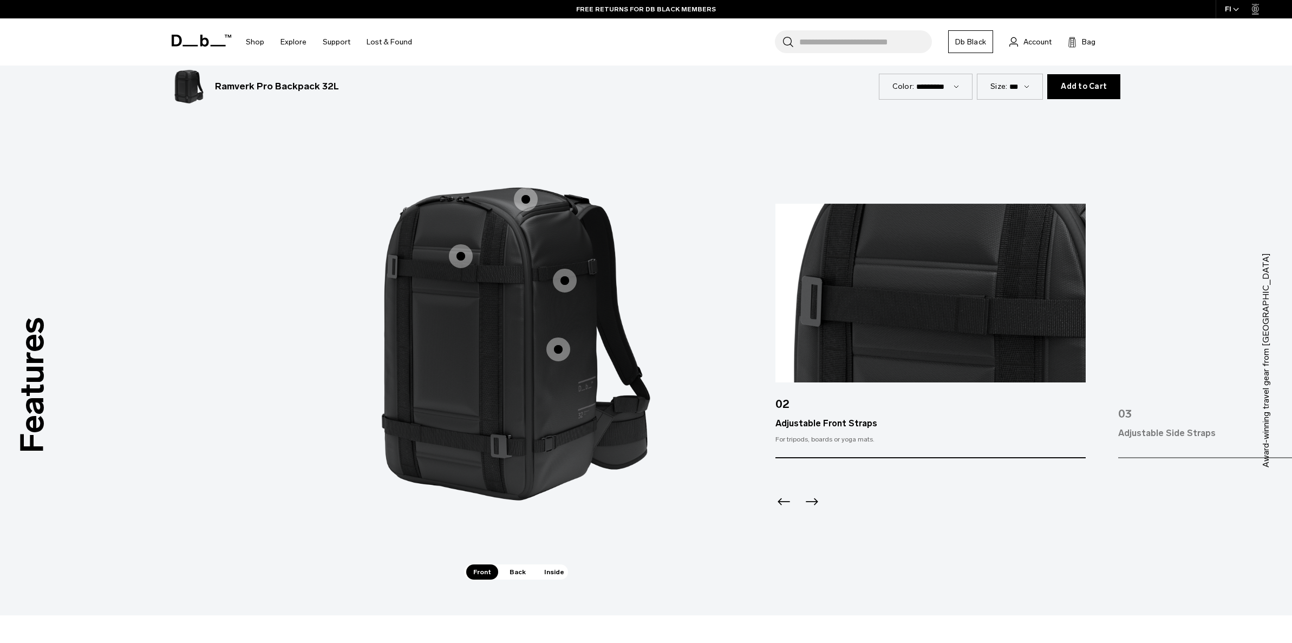
click at [528, 204] on span "1 / 3" at bounding box center [526, 199] width 24 height 24
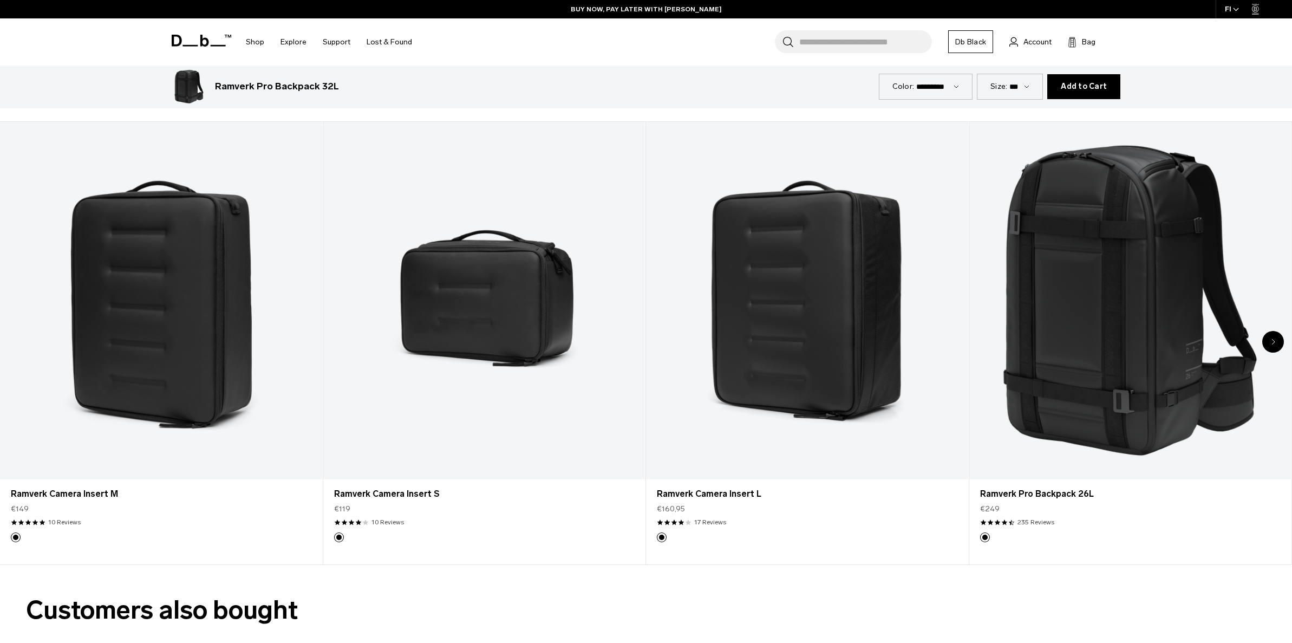
scroll to position [1536, 0]
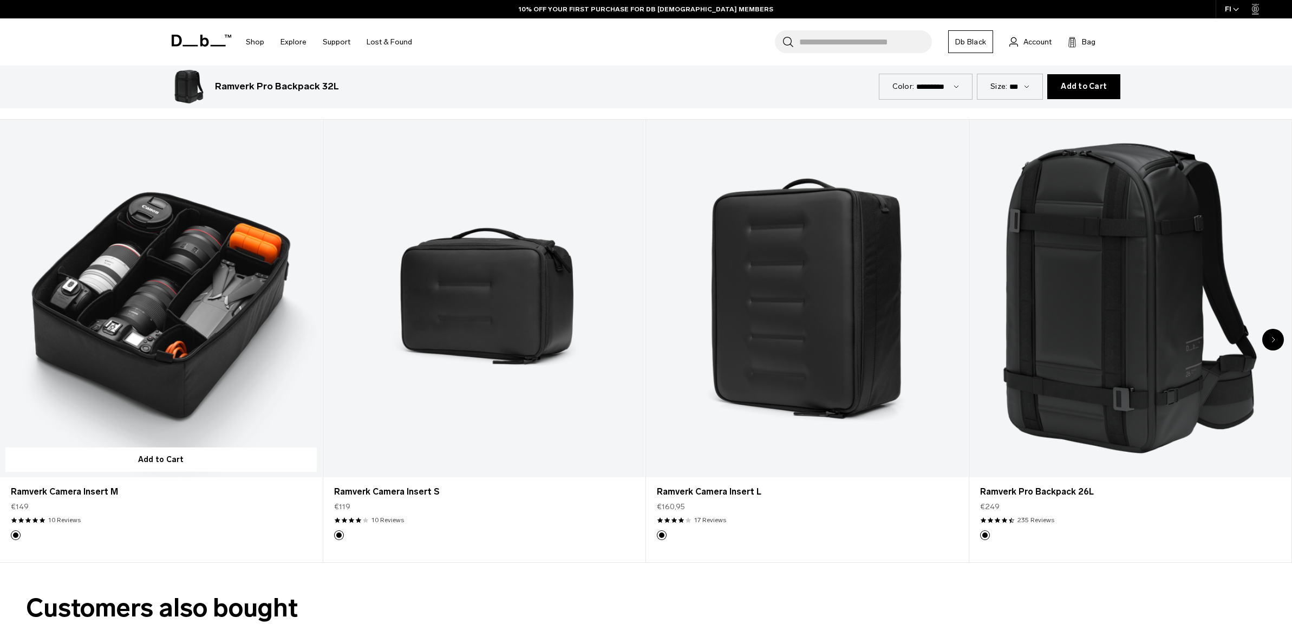
click at [152, 377] on link "Ramverk Camera Insert M" at bounding box center [161, 299] width 322 height 358
